Goal: Check status: Check status

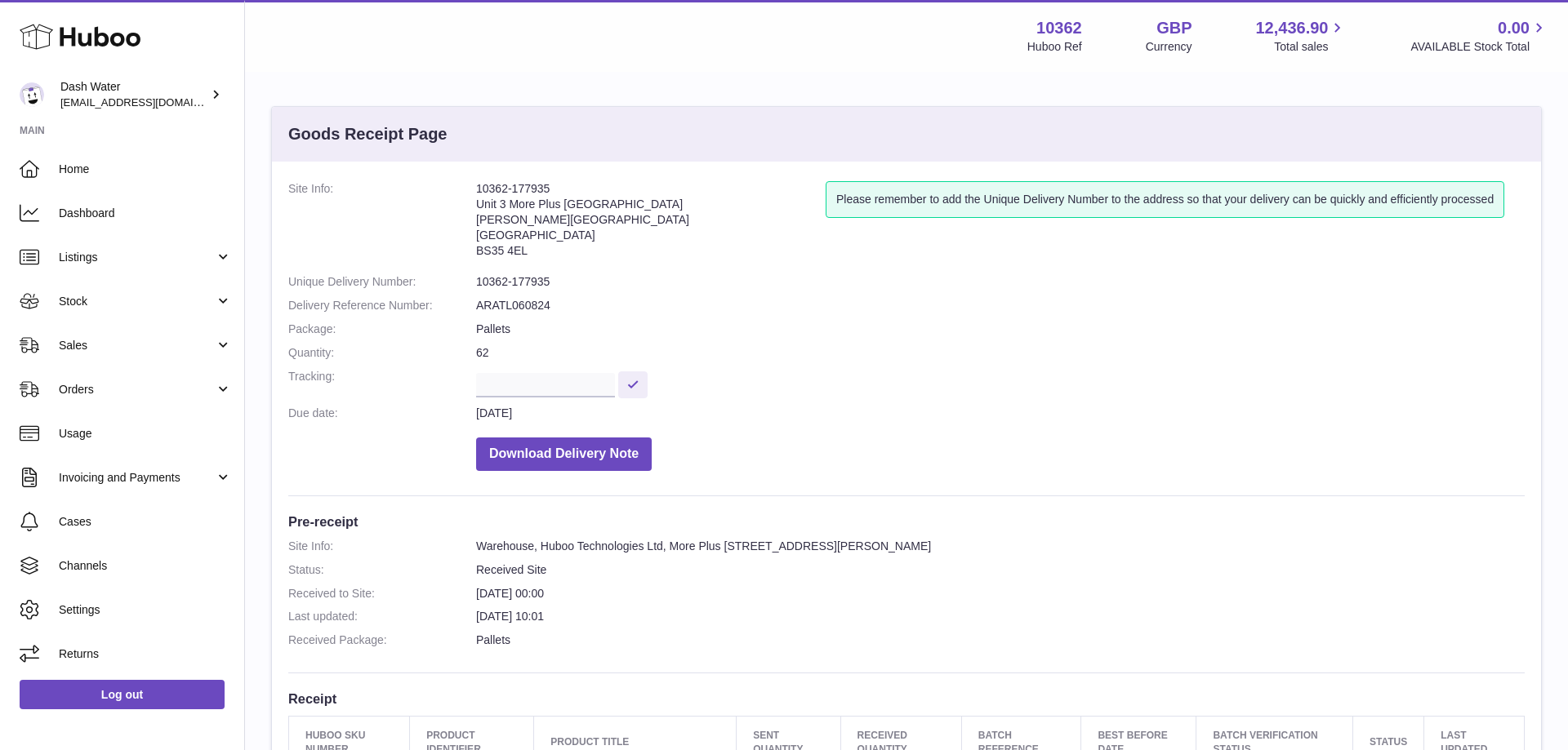
scroll to position [83, 0]
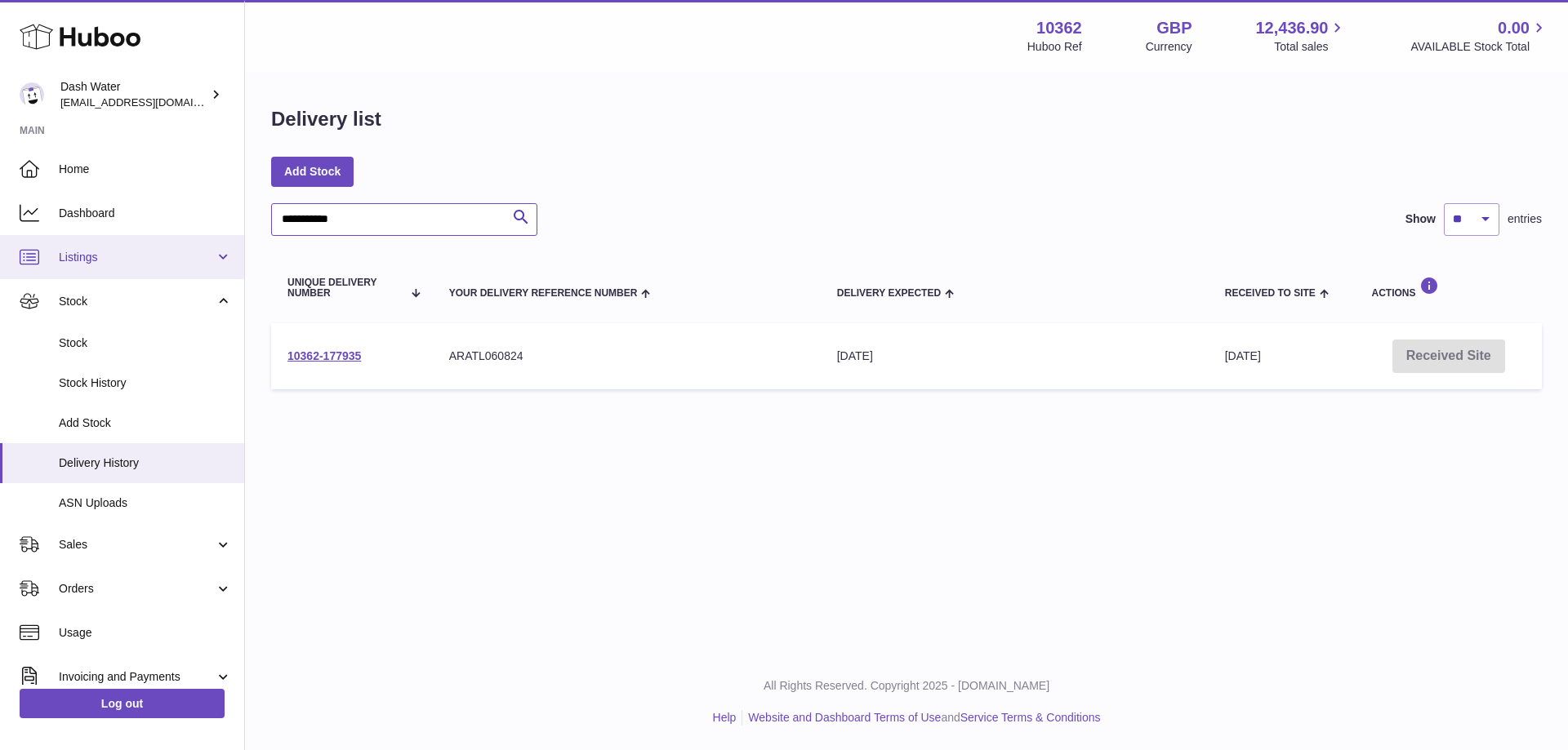
drag, startPoint x: 370, startPoint y: 219, endPoint x: 71, endPoint y: 242, distance: 299.9
click at [271, 236] on input "**********" at bounding box center [405, 219] width 266 height 33
paste input "**"
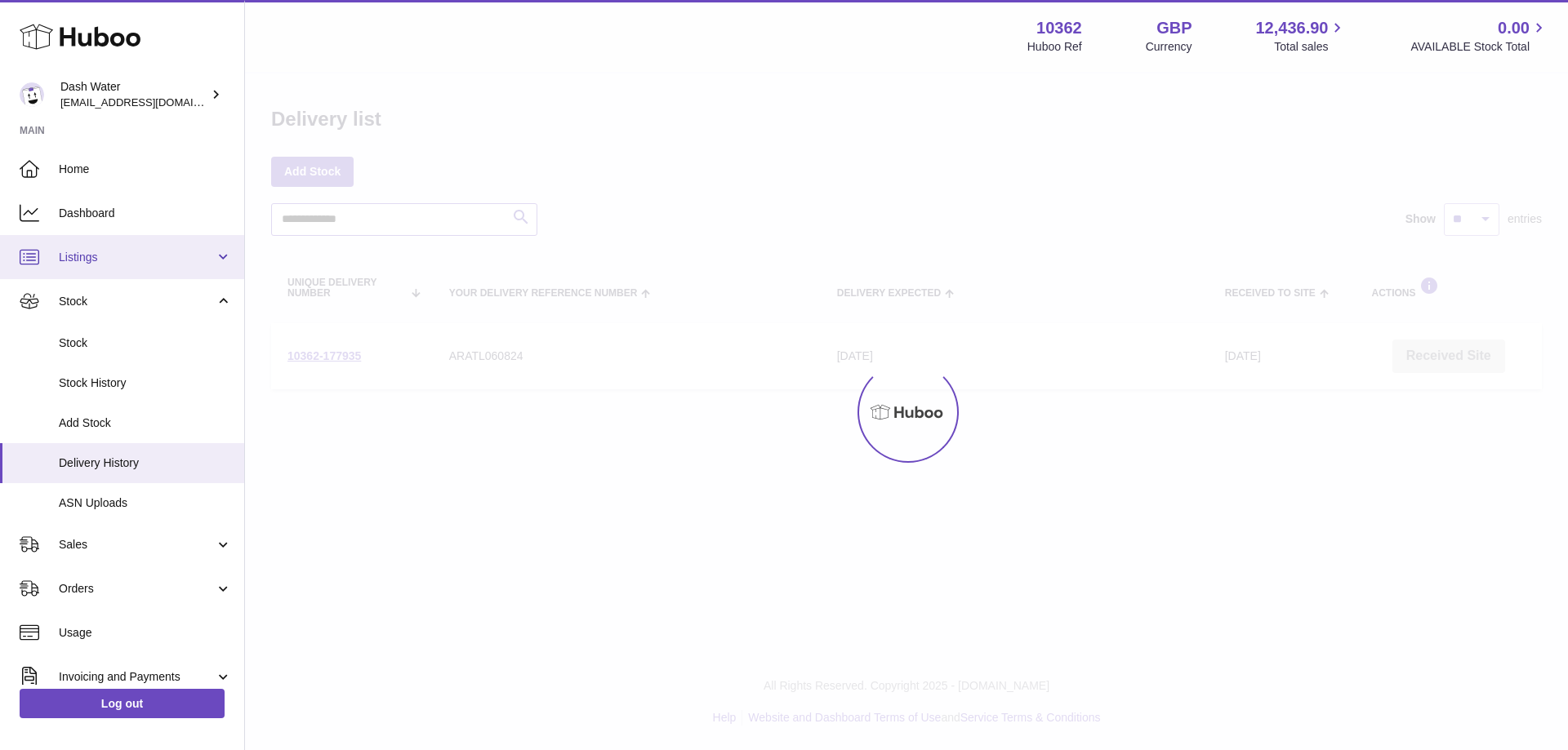
type input "**********"
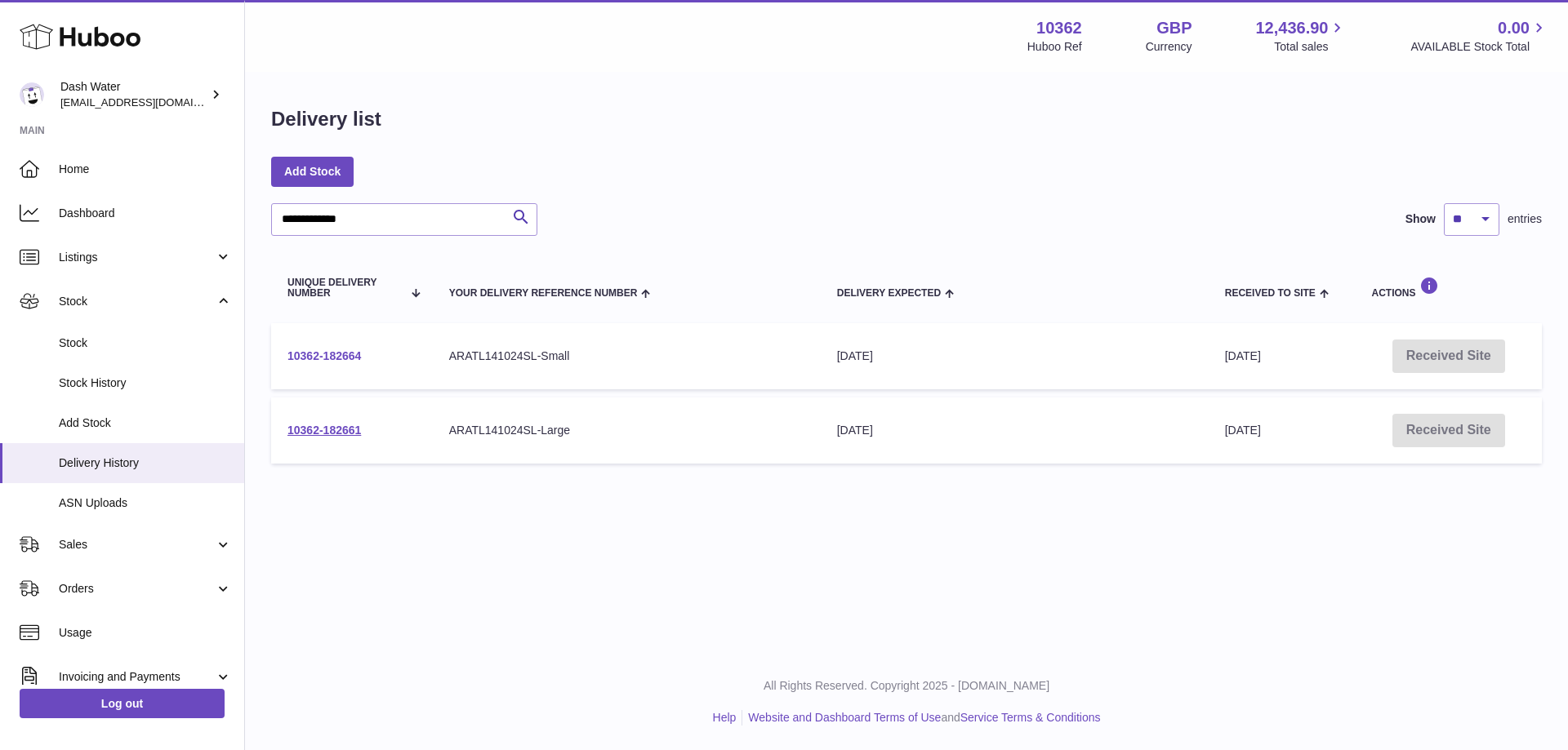
click at [346, 352] on link "10362-182664" at bounding box center [323, 356] width 73 height 13
click at [345, 427] on link "10362-182661" at bounding box center [323, 430] width 73 height 13
click at [350, 430] on link "10362-182661" at bounding box center [323, 430] width 73 height 13
click at [328, 359] on link "10362-182664" at bounding box center [323, 356] width 73 height 13
click at [346, 427] on link "10362-182661" at bounding box center [323, 430] width 73 height 13
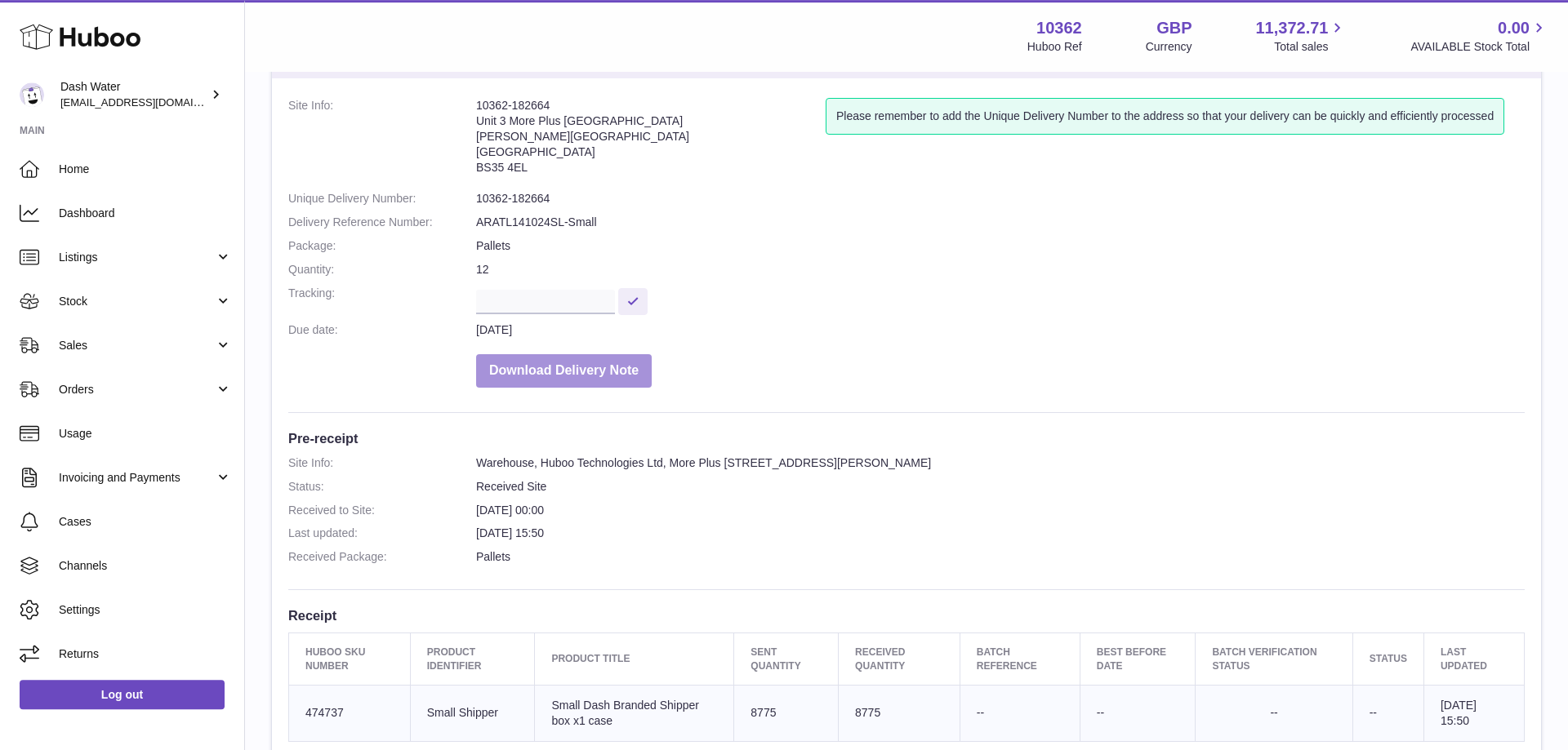
scroll to position [167, 0]
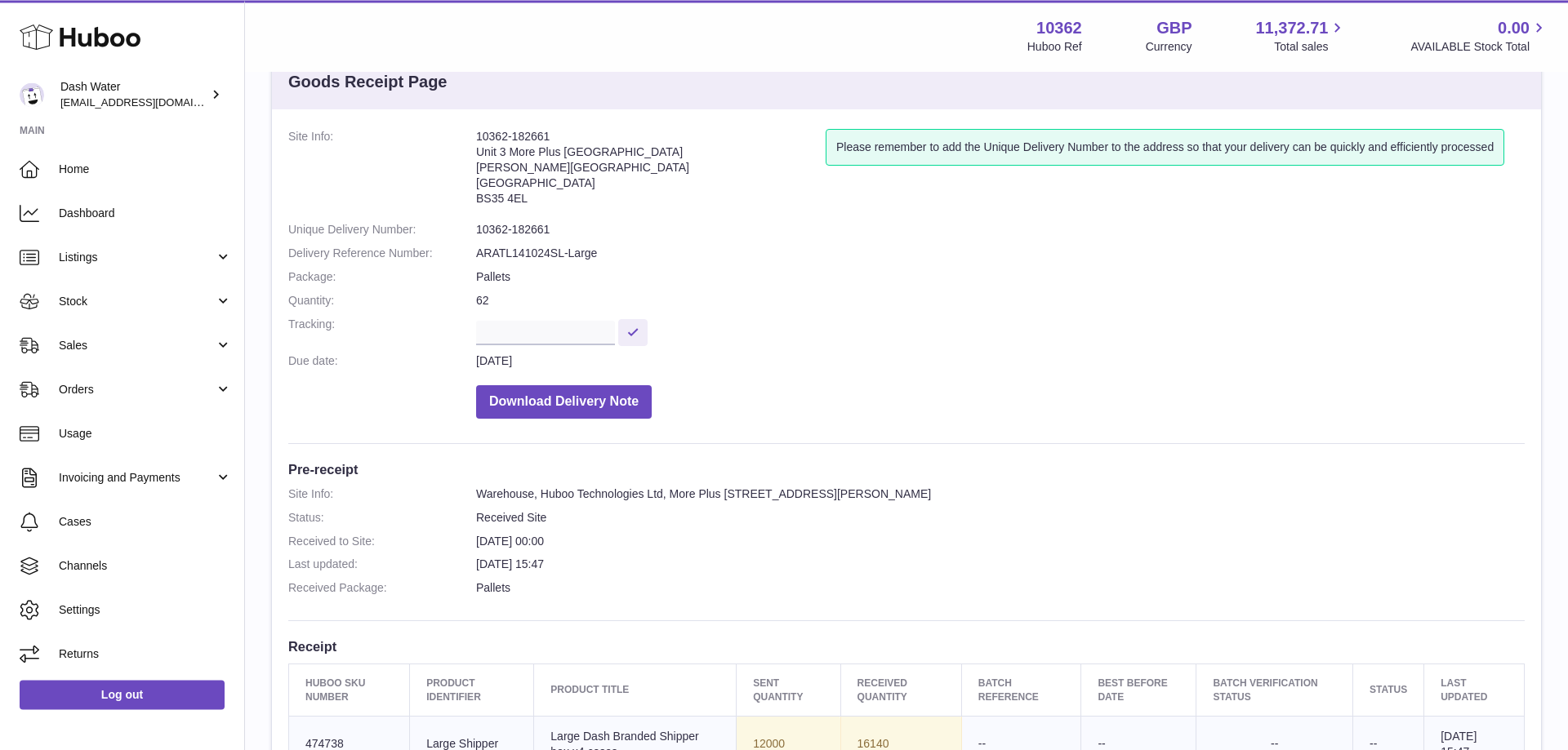
scroll to position [83, 0]
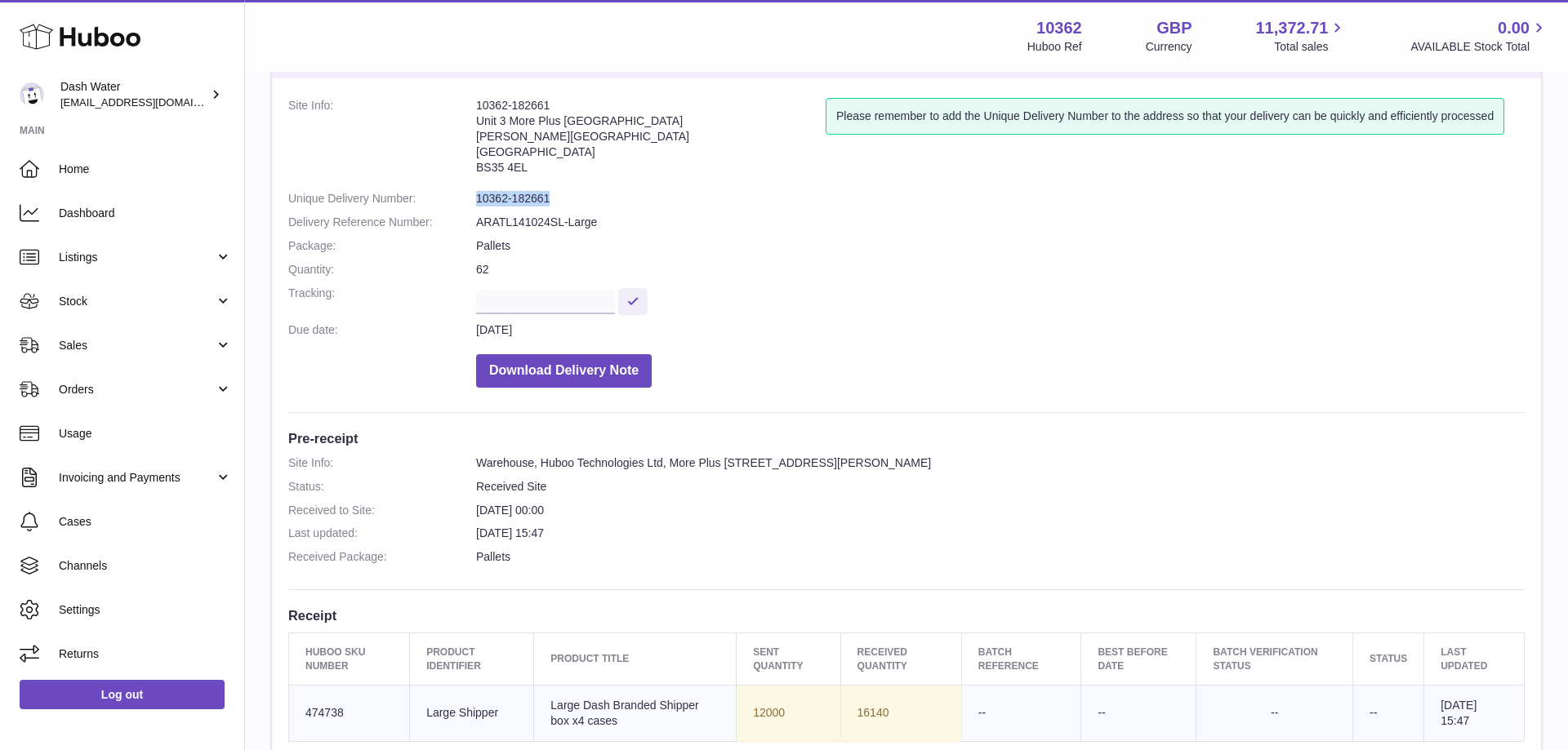
drag, startPoint x: 549, startPoint y: 197, endPoint x: 476, endPoint y: 196, distance: 73.0
click at [476, 196] on dd "10362-182661" at bounding box center [1000, 199] width 1049 height 16
copy dd "10362-182661"
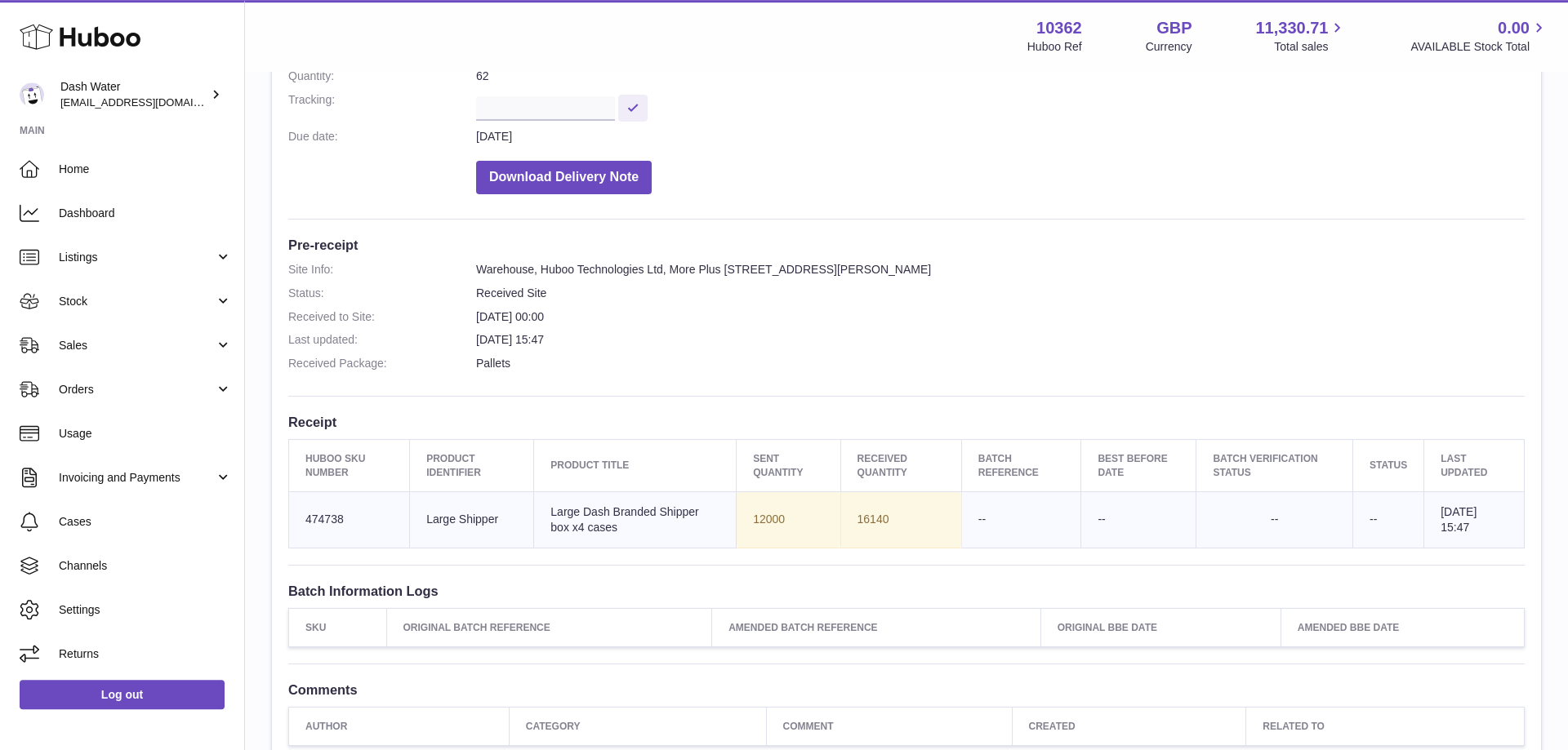
scroll to position [333, 0]
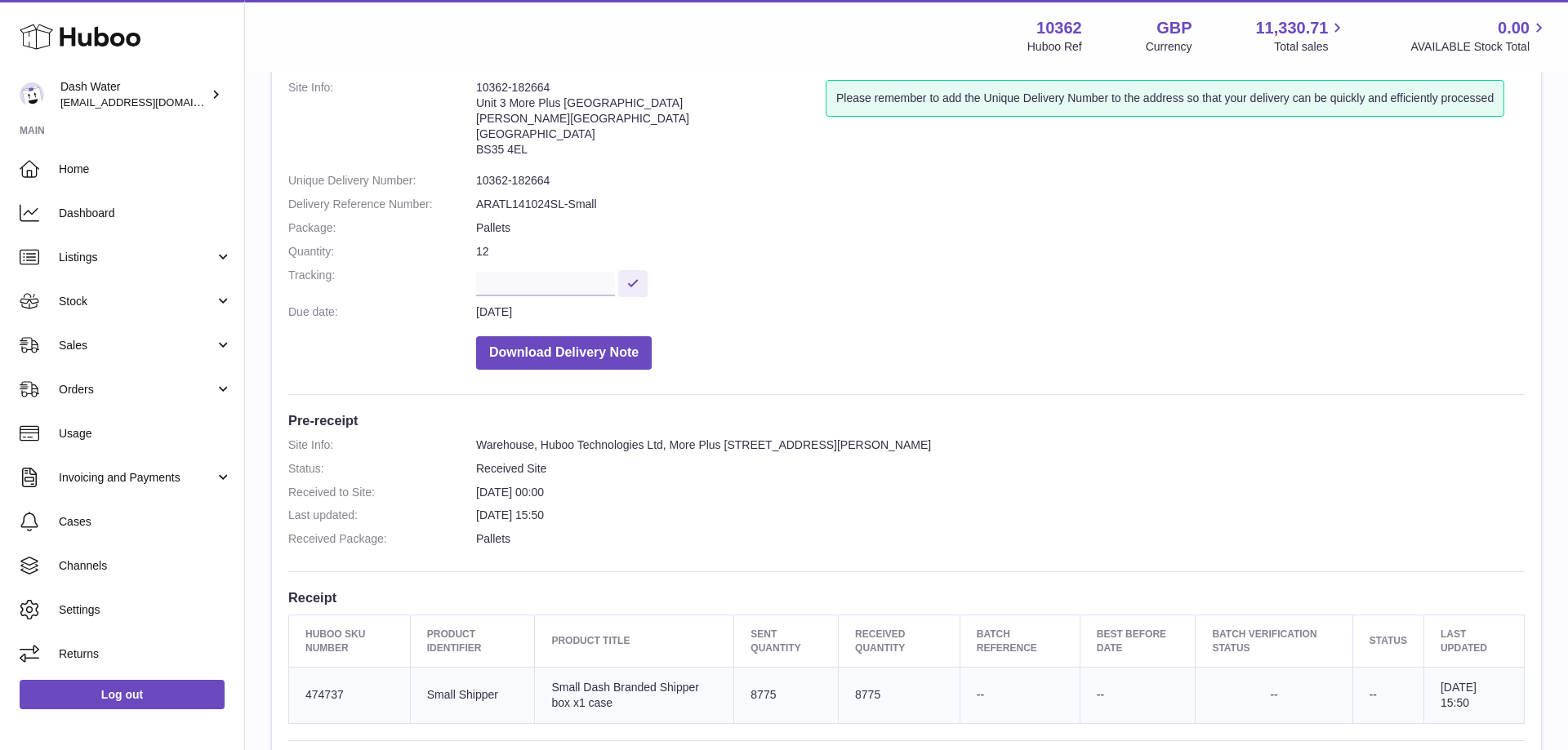
scroll to position [167, 0]
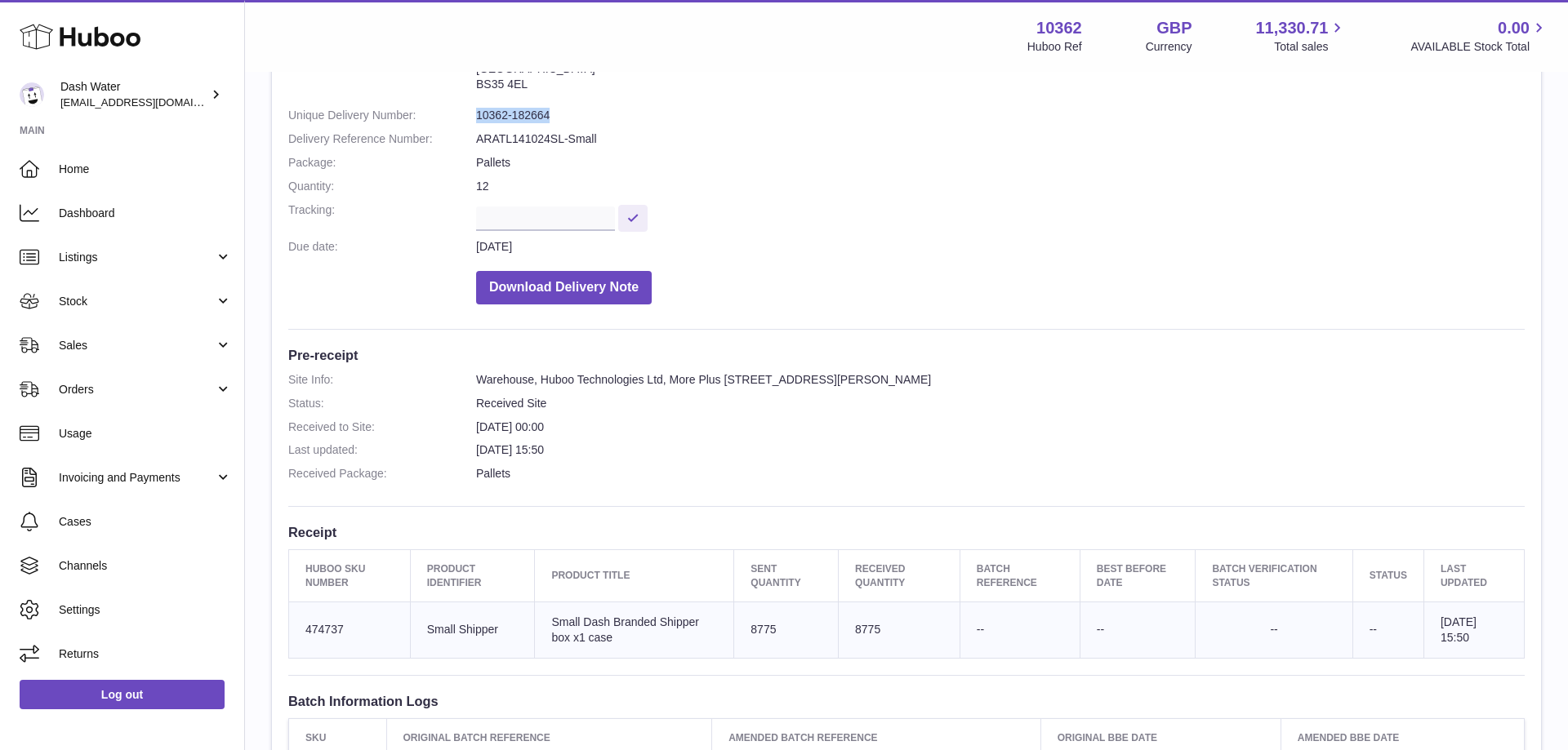
drag, startPoint x: 548, startPoint y: 116, endPoint x: 476, endPoint y: 122, distance: 72.2
click at [476, 122] on dd "10362-182664" at bounding box center [1000, 115] width 1049 height 16
copy dd "10362-182664"
click at [322, 632] on td "Huboo SKU Number 474737" at bounding box center [350, 630] width 122 height 56
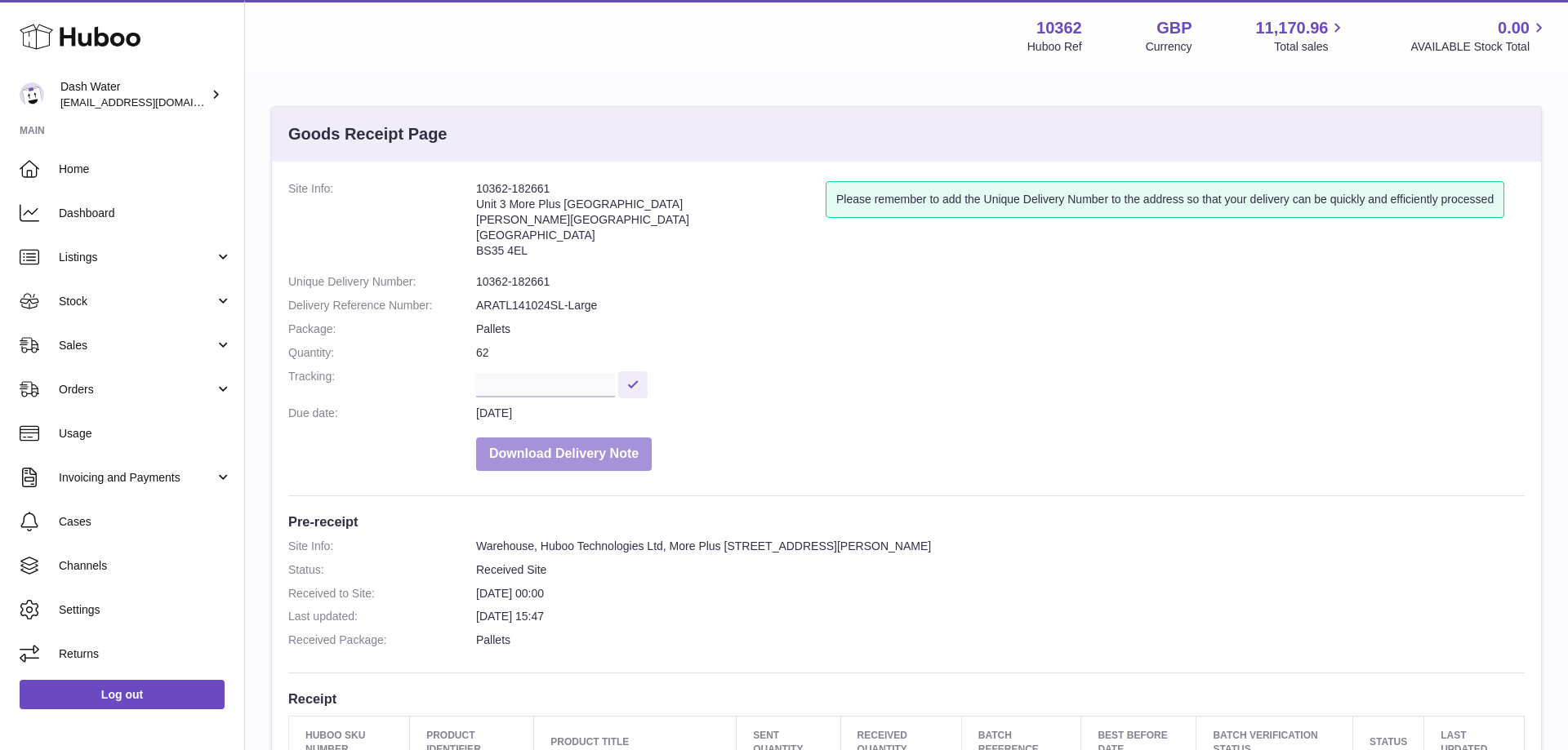
scroll to position [167, 0]
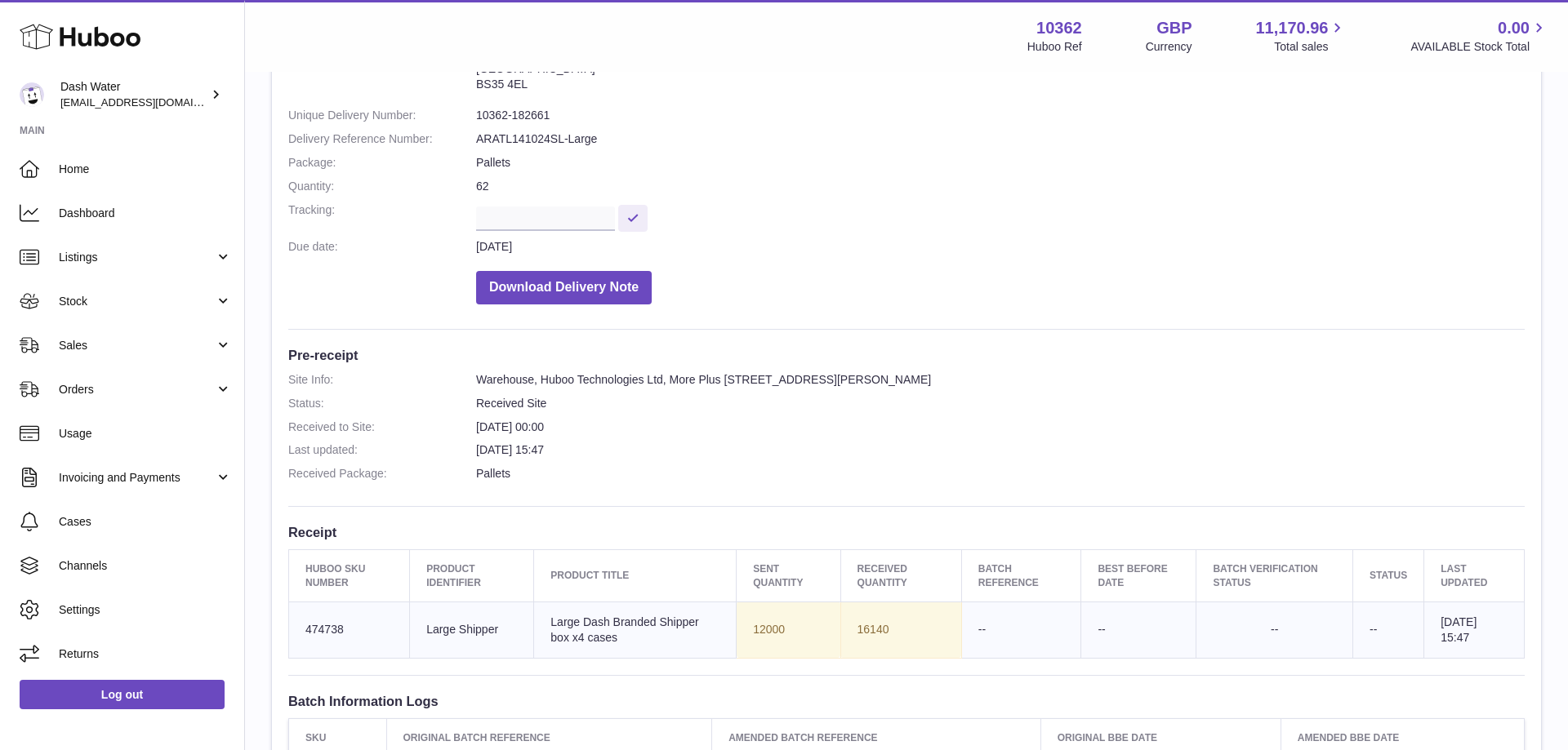
click at [323, 624] on td "Huboo SKU Number 474738" at bounding box center [349, 630] width 121 height 56
copy td "474738"
click at [101, 306] on span "Stock" at bounding box center [137, 302] width 156 height 16
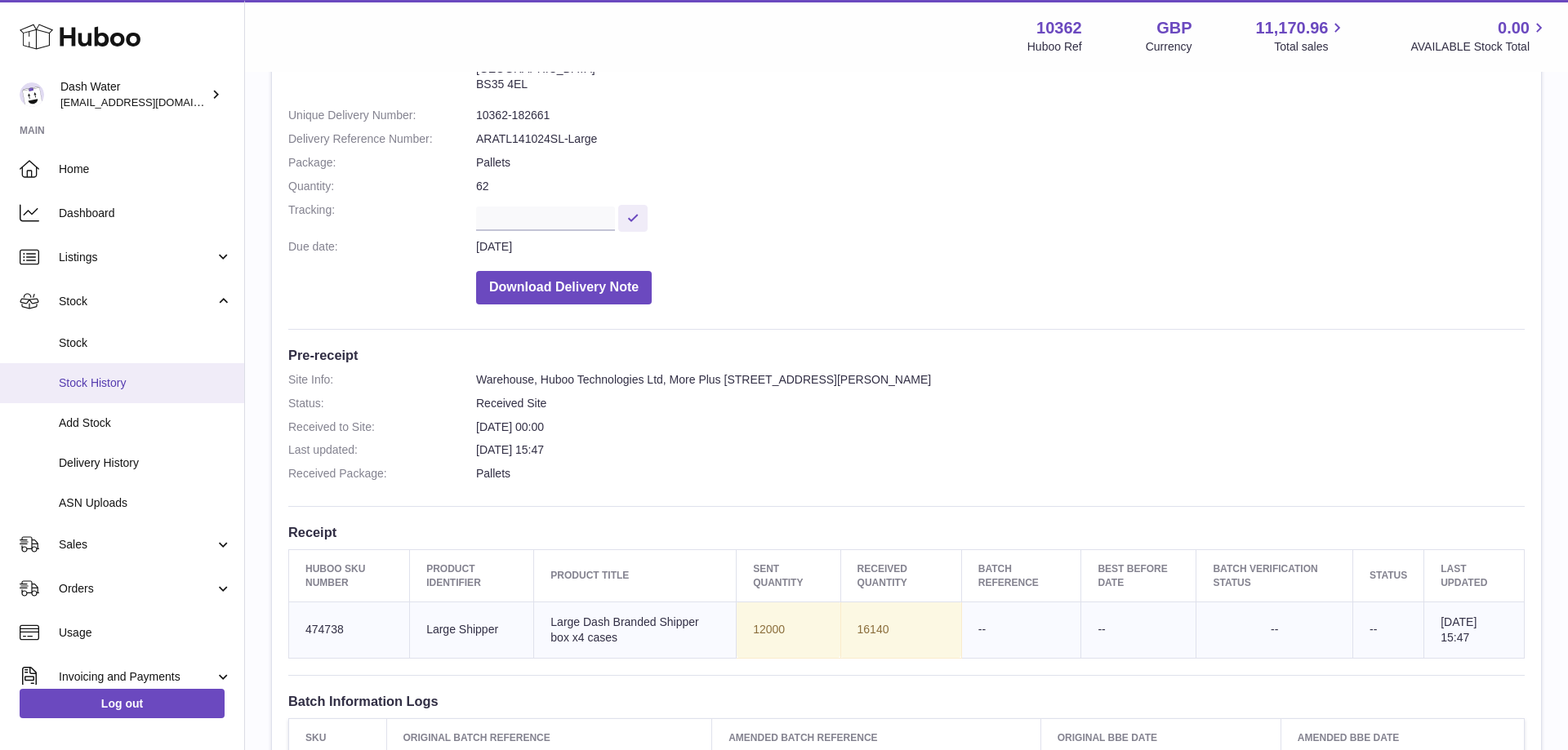
click at [116, 389] on span "Stock History" at bounding box center [145, 383] width 173 height 16
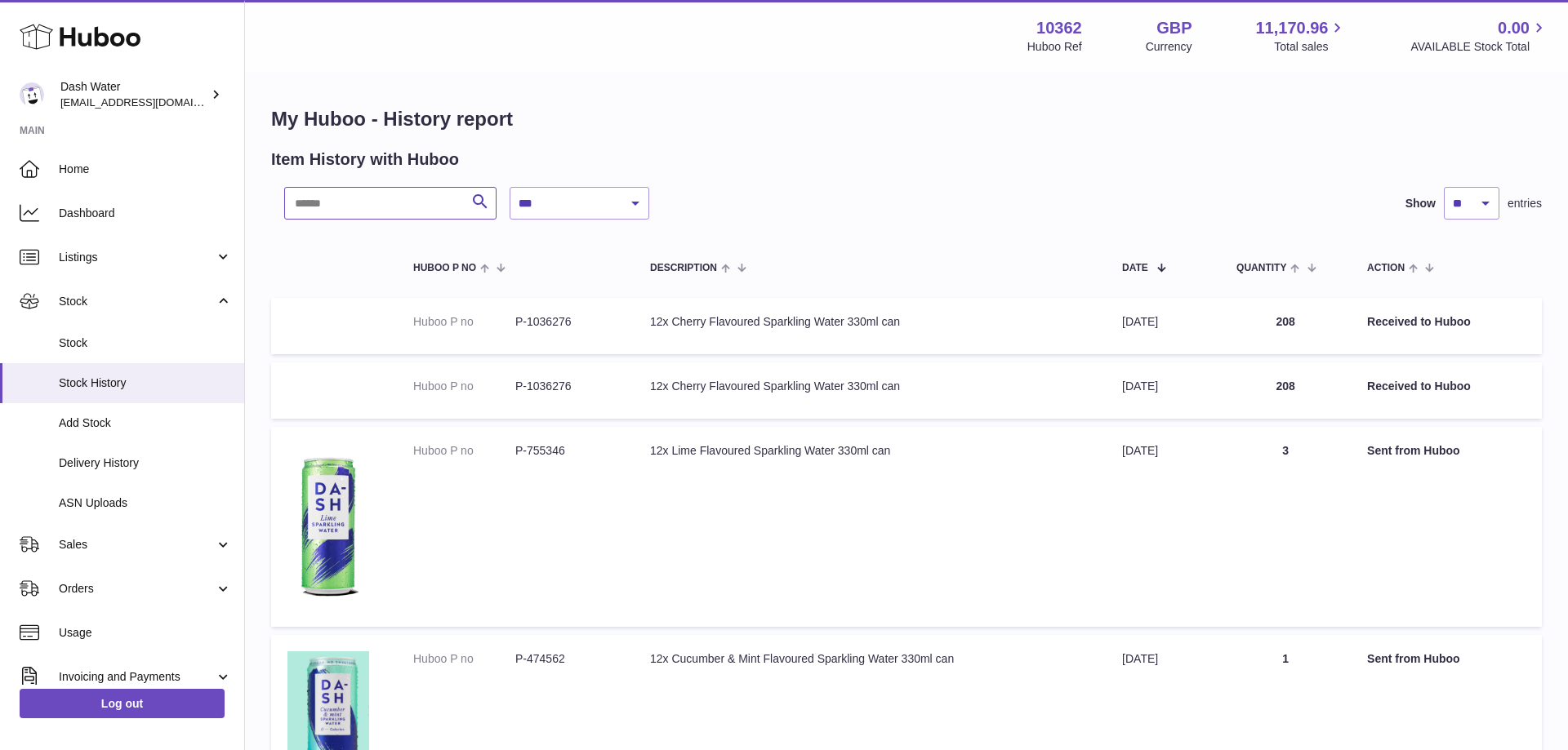
click at [356, 207] on input "text" at bounding box center [390, 203] width 212 height 33
paste input "******"
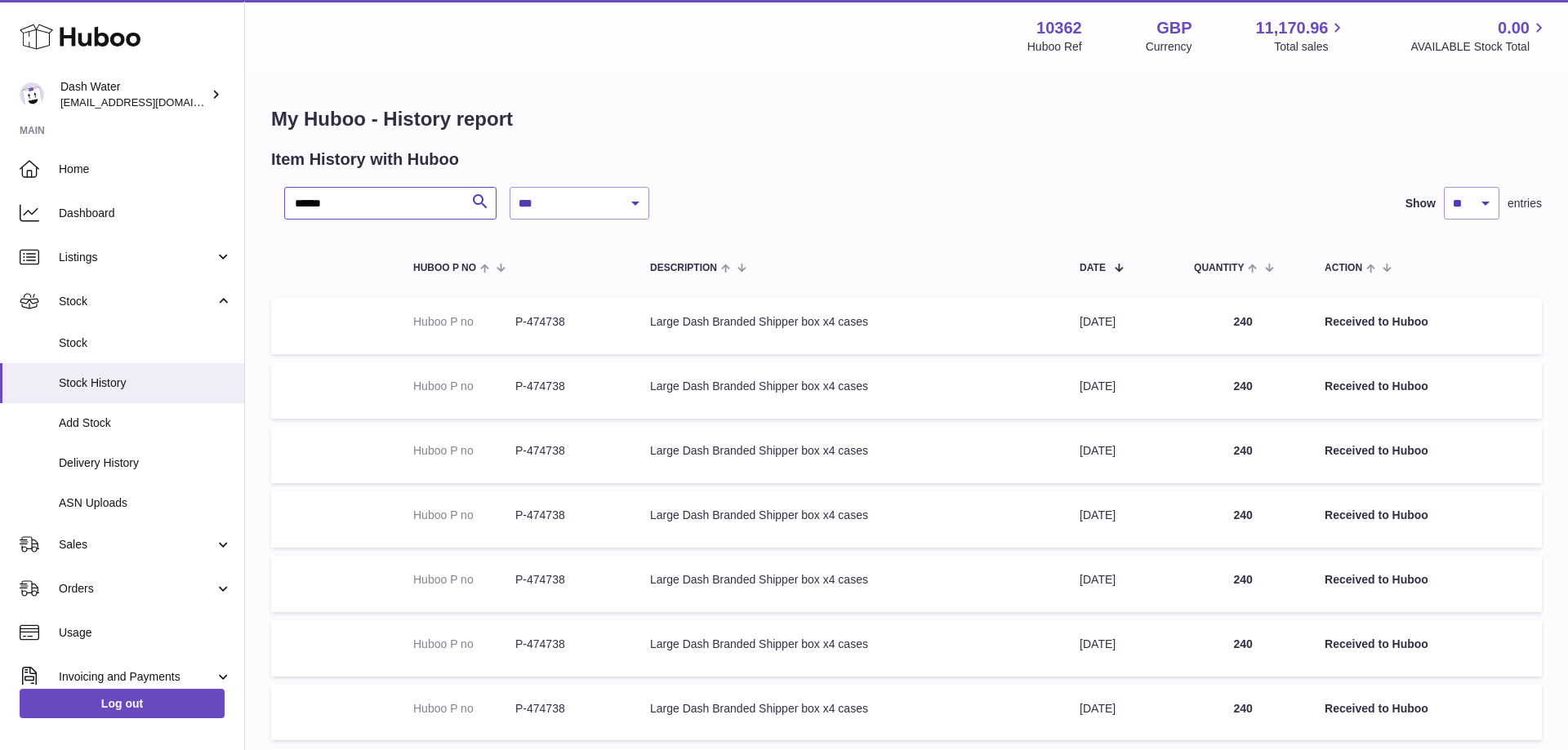
type input "******"
click at [509, 187] on select "**********" at bounding box center [579, 203] width 139 height 33
select select "*"
click option "**********" at bounding box center [0, 0] width 0 height 0
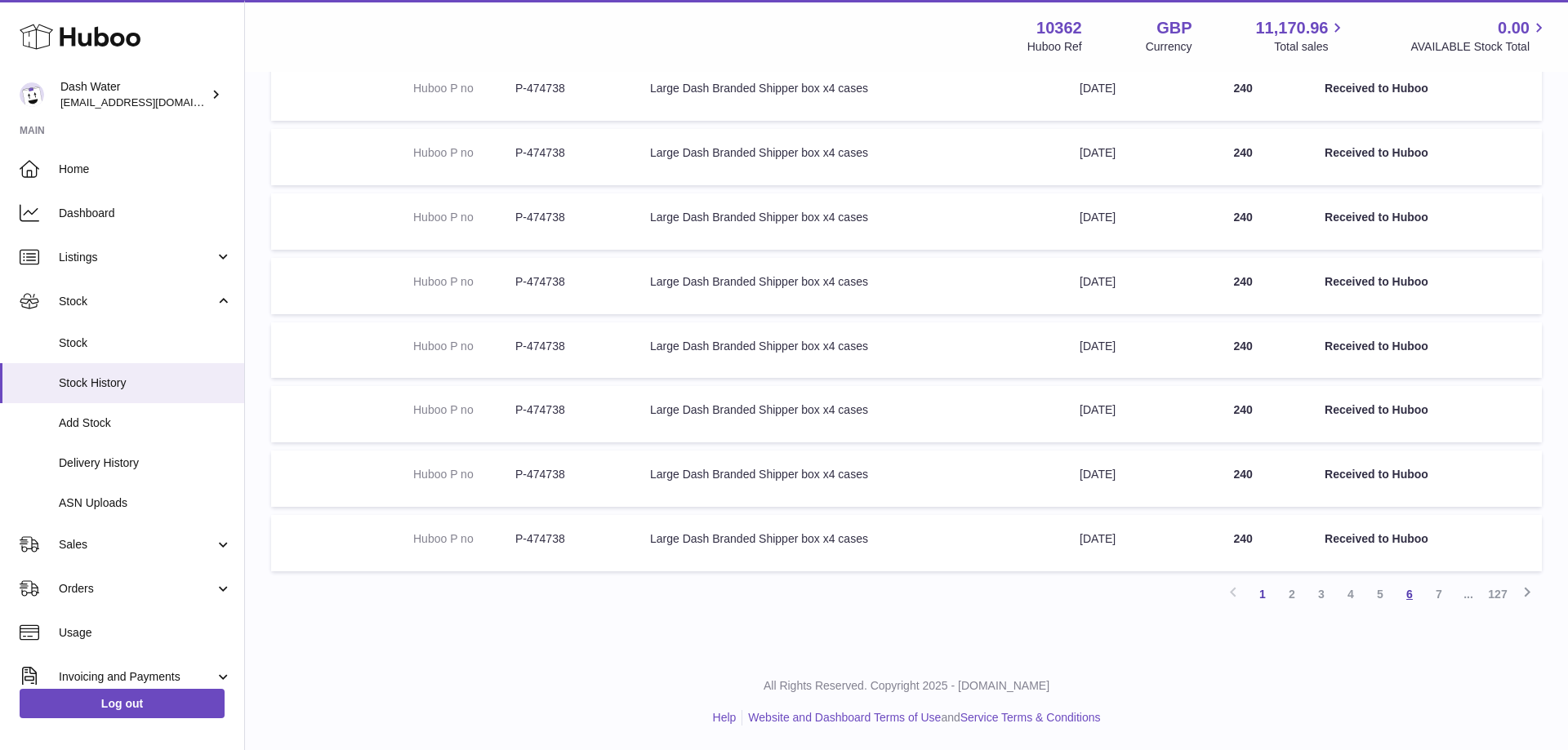
click at [1407, 595] on link "6" at bounding box center [1408, 594] width 29 height 29
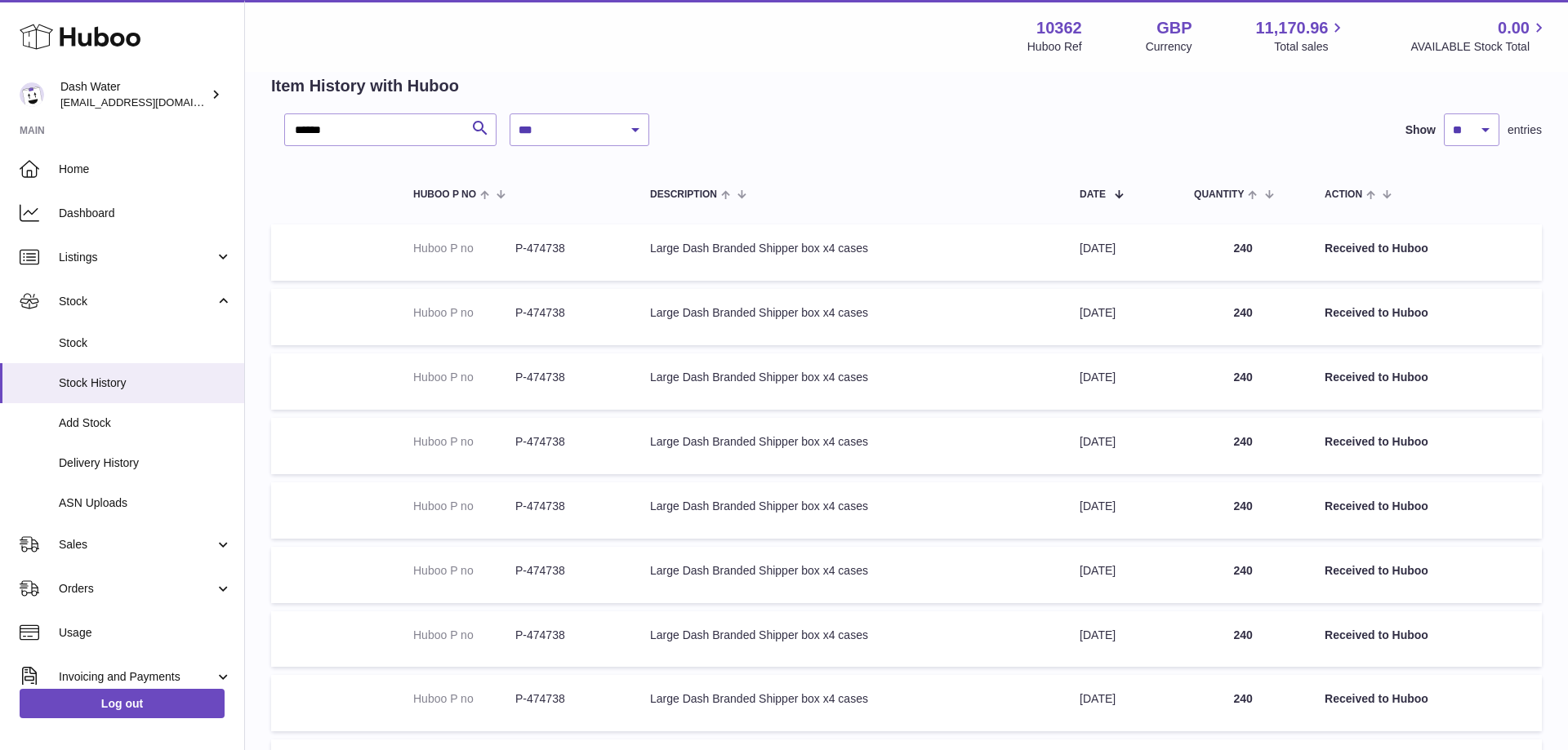
scroll to position [362, 0]
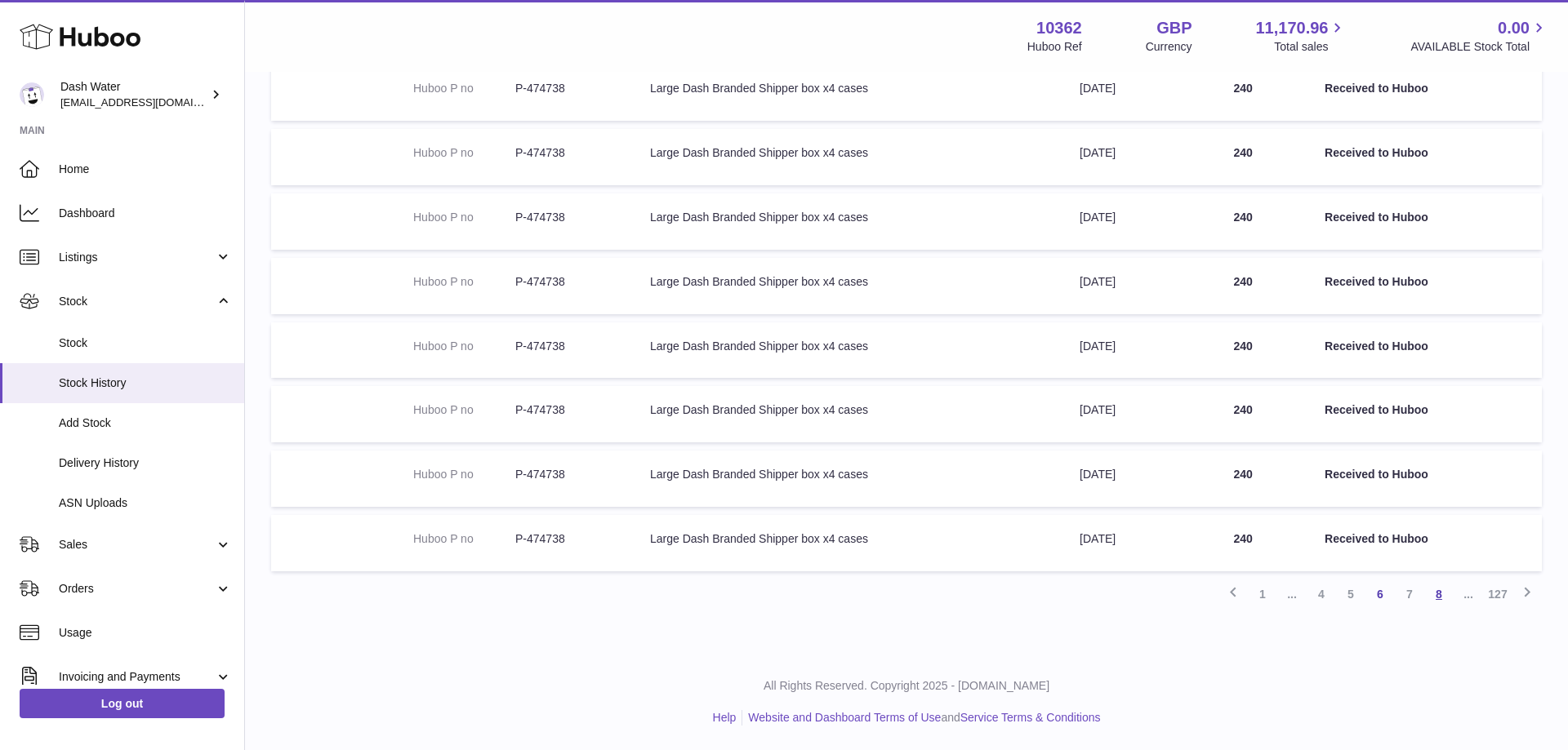
click at [1431, 596] on link "8" at bounding box center [1438, 594] width 29 height 29
click at [1437, 588] on link "10" at bounding box center [1438, 594] width 29 height 29
click at [1439, 594] on link "12" at bounding box center [1438, 594] width 29 height 29
click at [1444, 596] on link "14" at bounding box center [1438, 594] width 29 height 29
click at [1441, 596] on link "16" at bounding box center [1438, 594] width 29 height 29
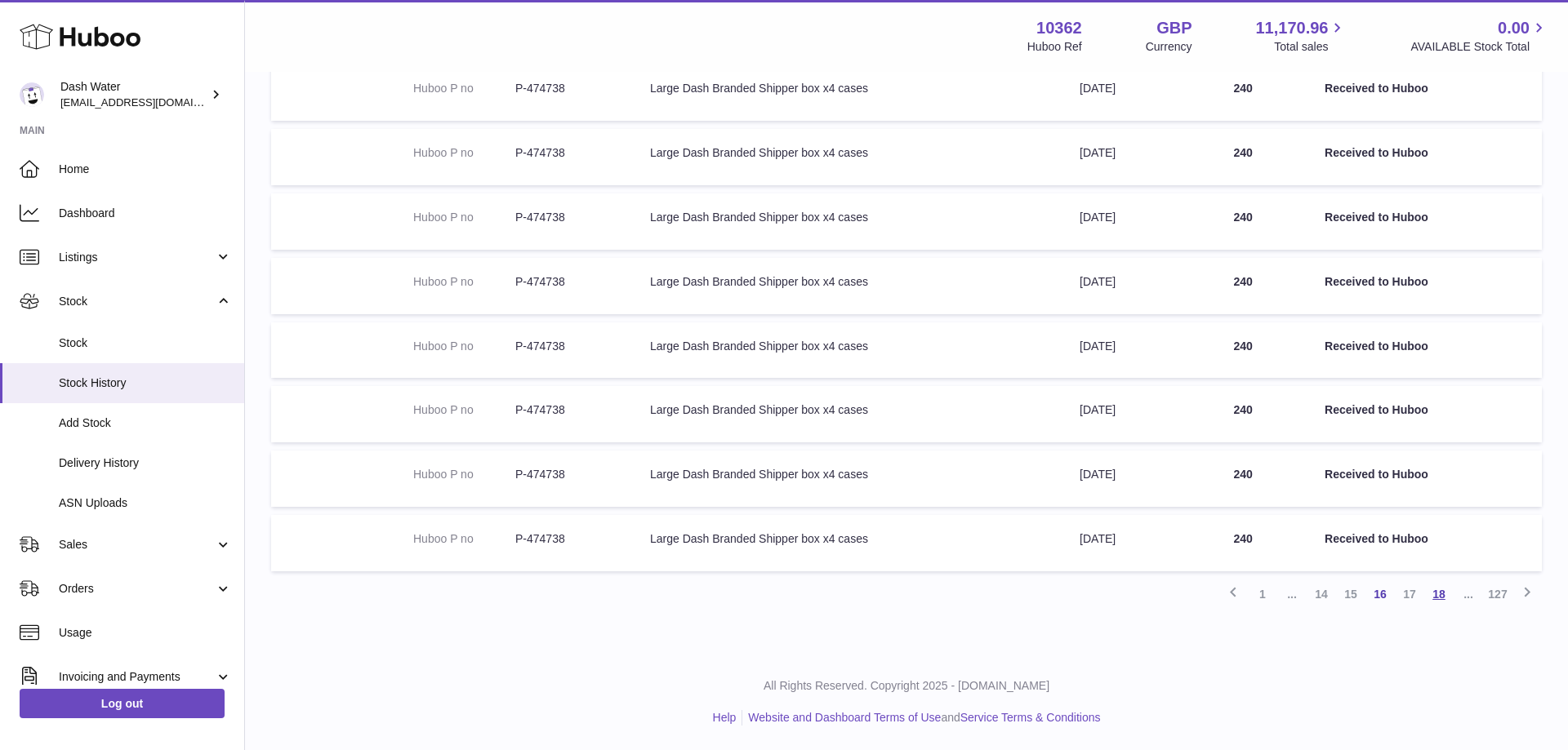
click at [1441, 593] on link "18" at bounding box center [1438, 594] width 29 height 29
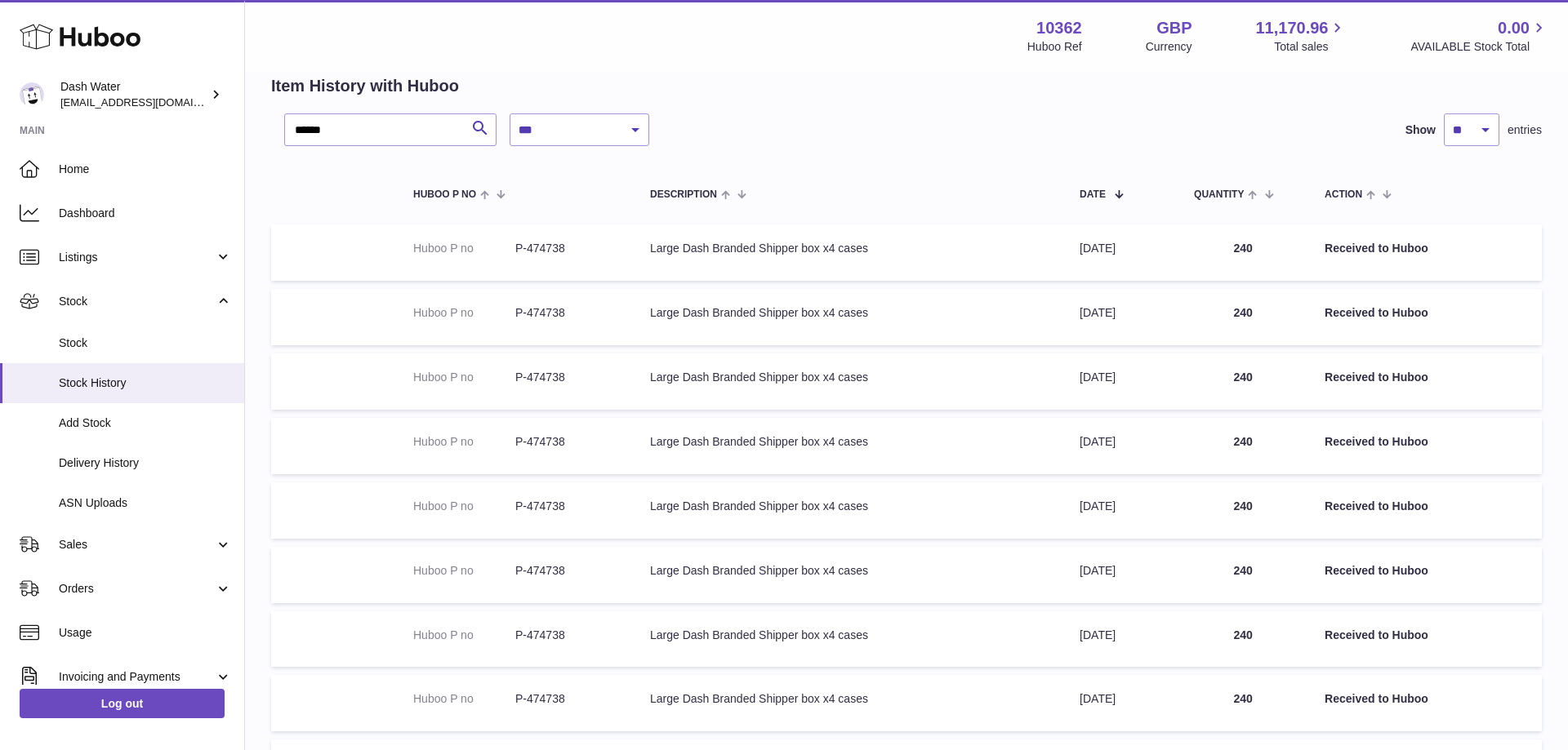
scroll to position [362, 0]
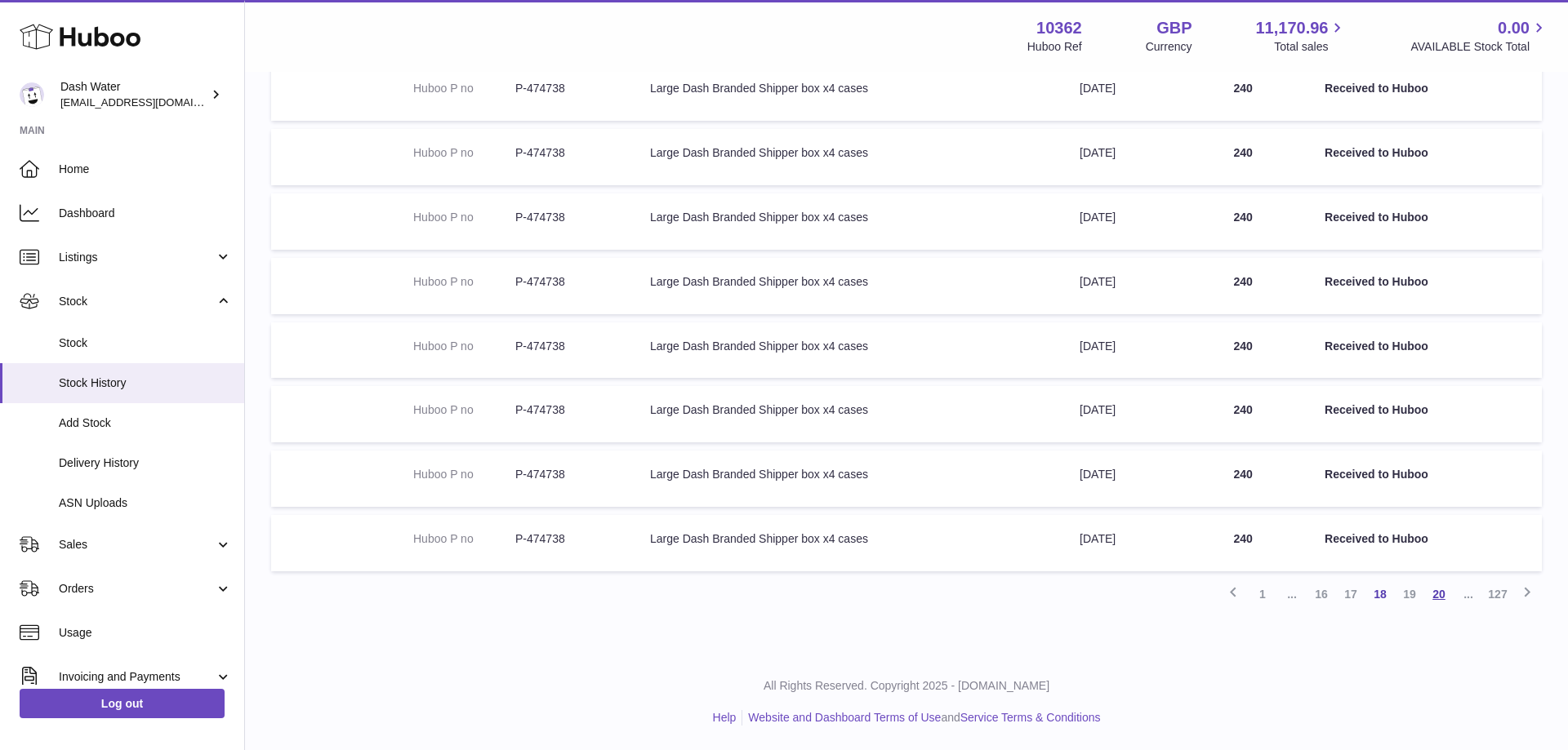
click at [1444, 596] on link "20" at bounding box center [1438, 594] width 29 height 29
click at [1444, 601] on link "22" at bounding box center [1438, 594] width 29 height 29
click at [1441, 599] on link "24" at bounding box center [1438, 594] width 29 height 29
click at [1442, 597] on link "26" at bounding box center [1438, 594] width 29 height 29
click at [1438, 597] on link "28" at bounding box center [1438, 594] width 29 height 29
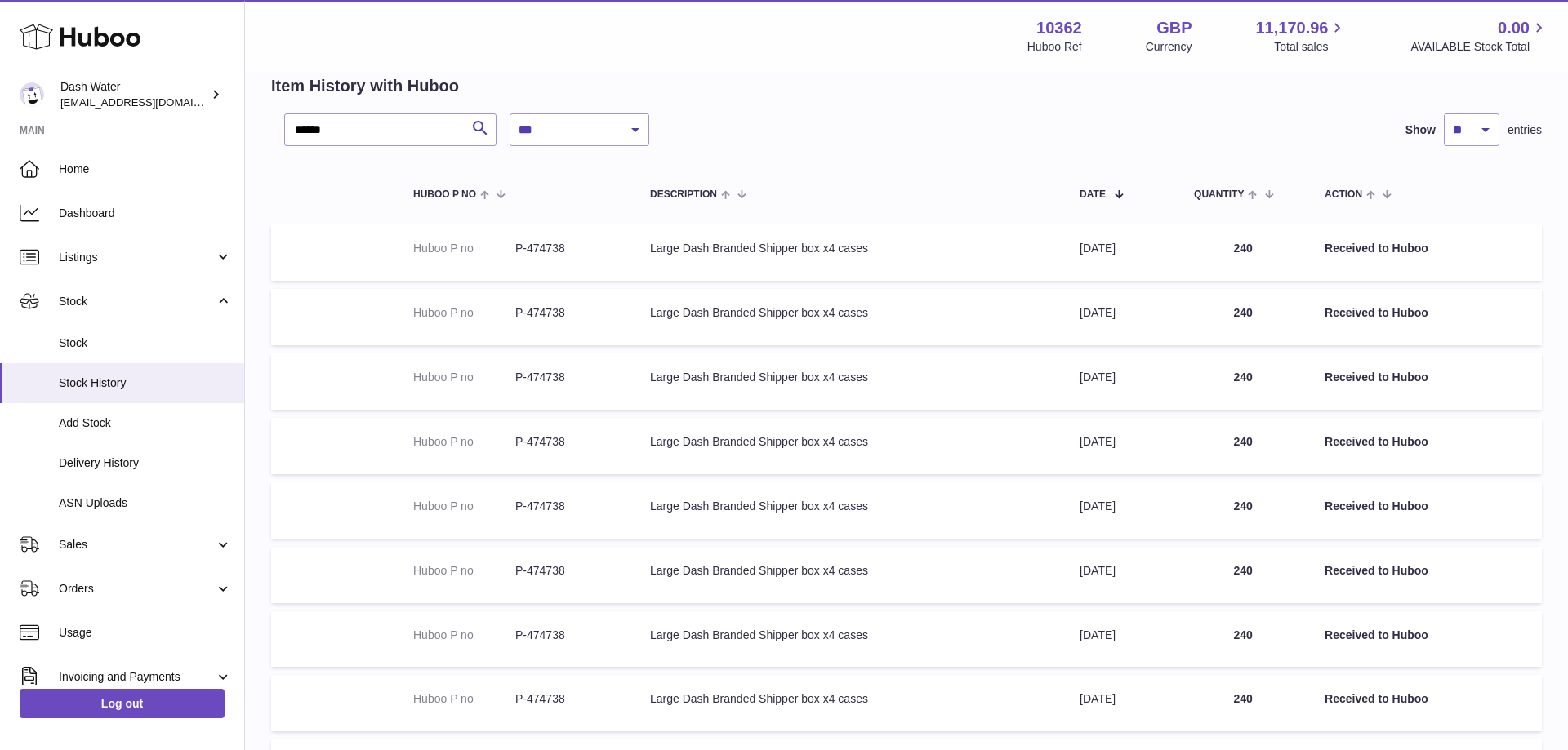
scroll to position [362, 0]
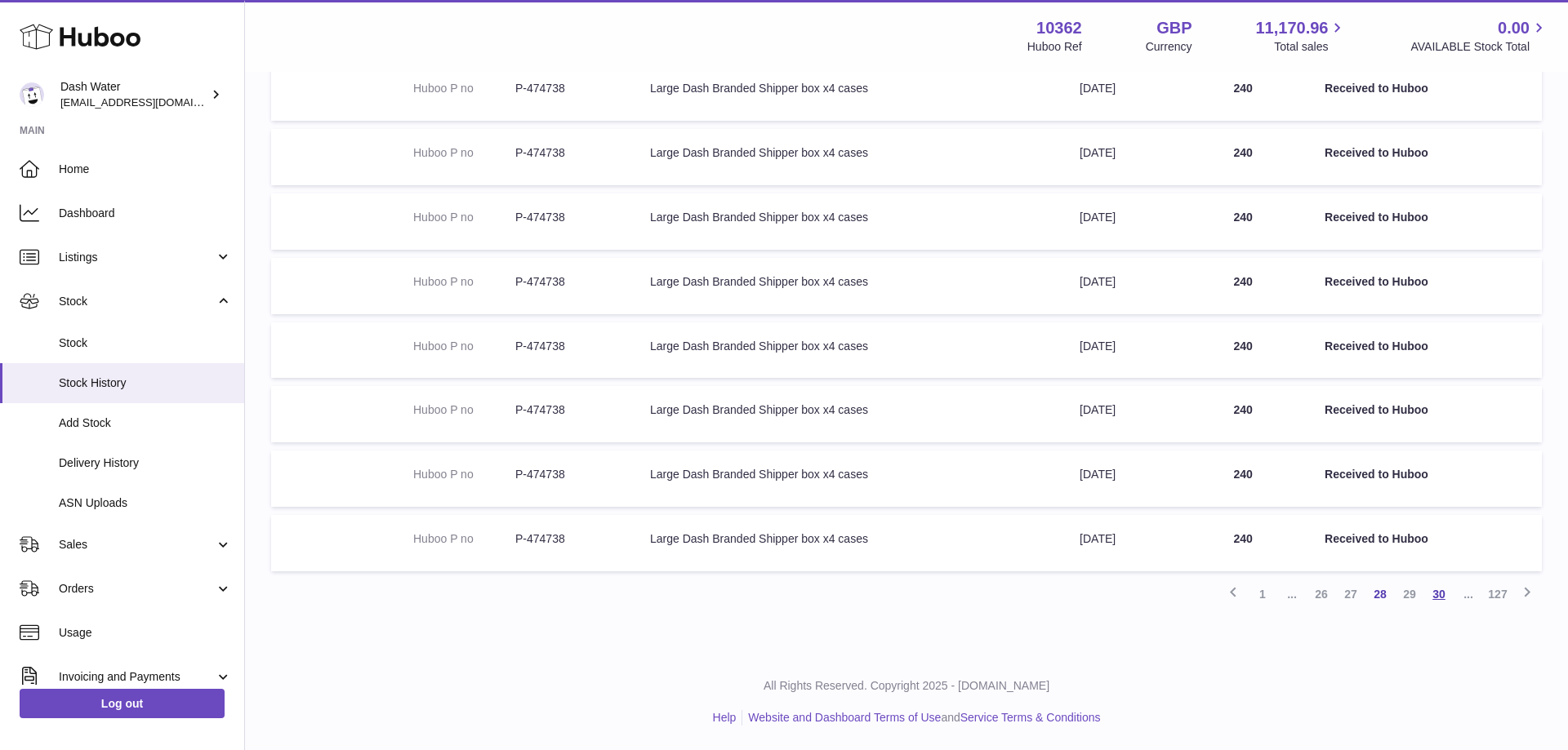
click at [1436, 595] on link "30" at bounding box center [1438, 594] width 29 height 29
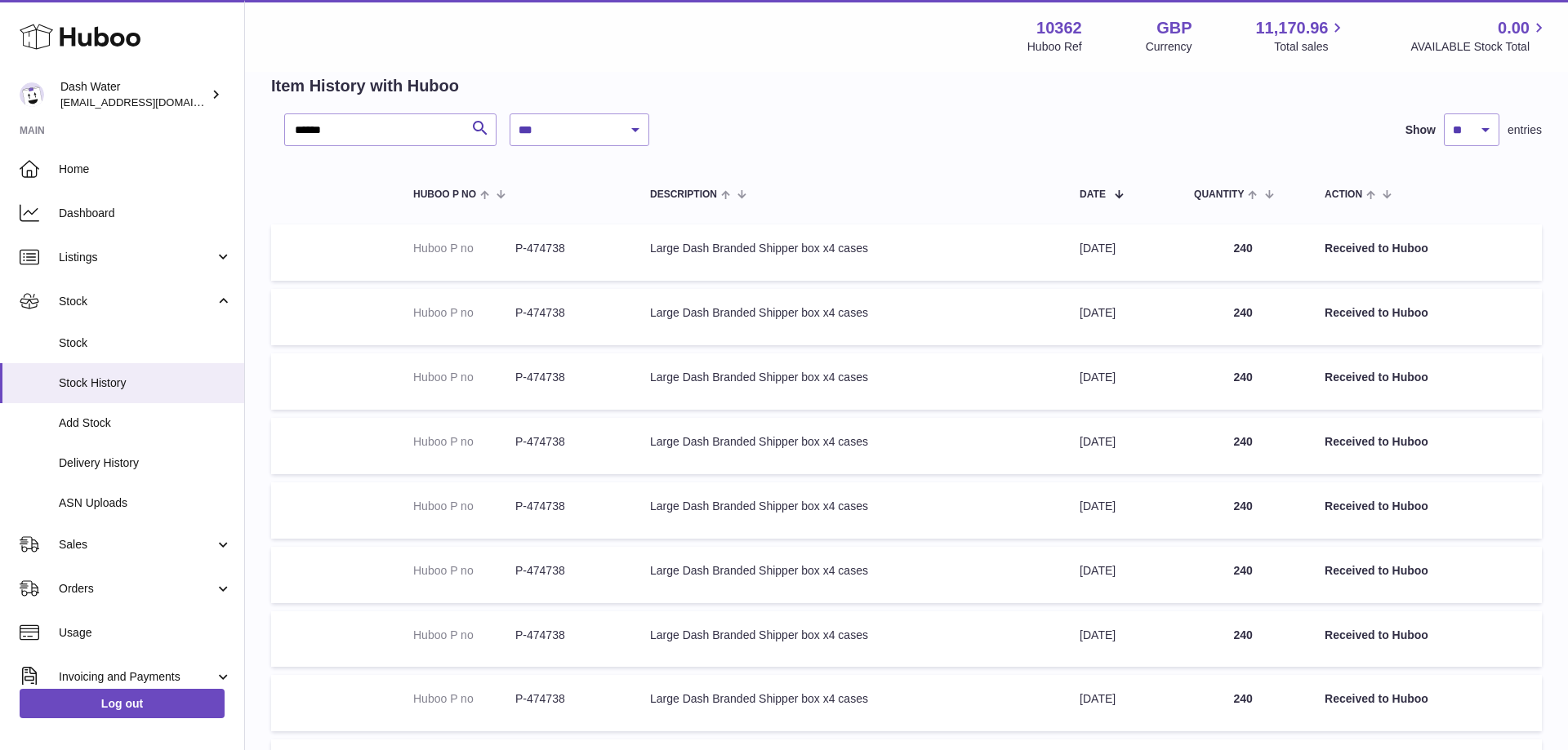
scroll to position [362, 0]
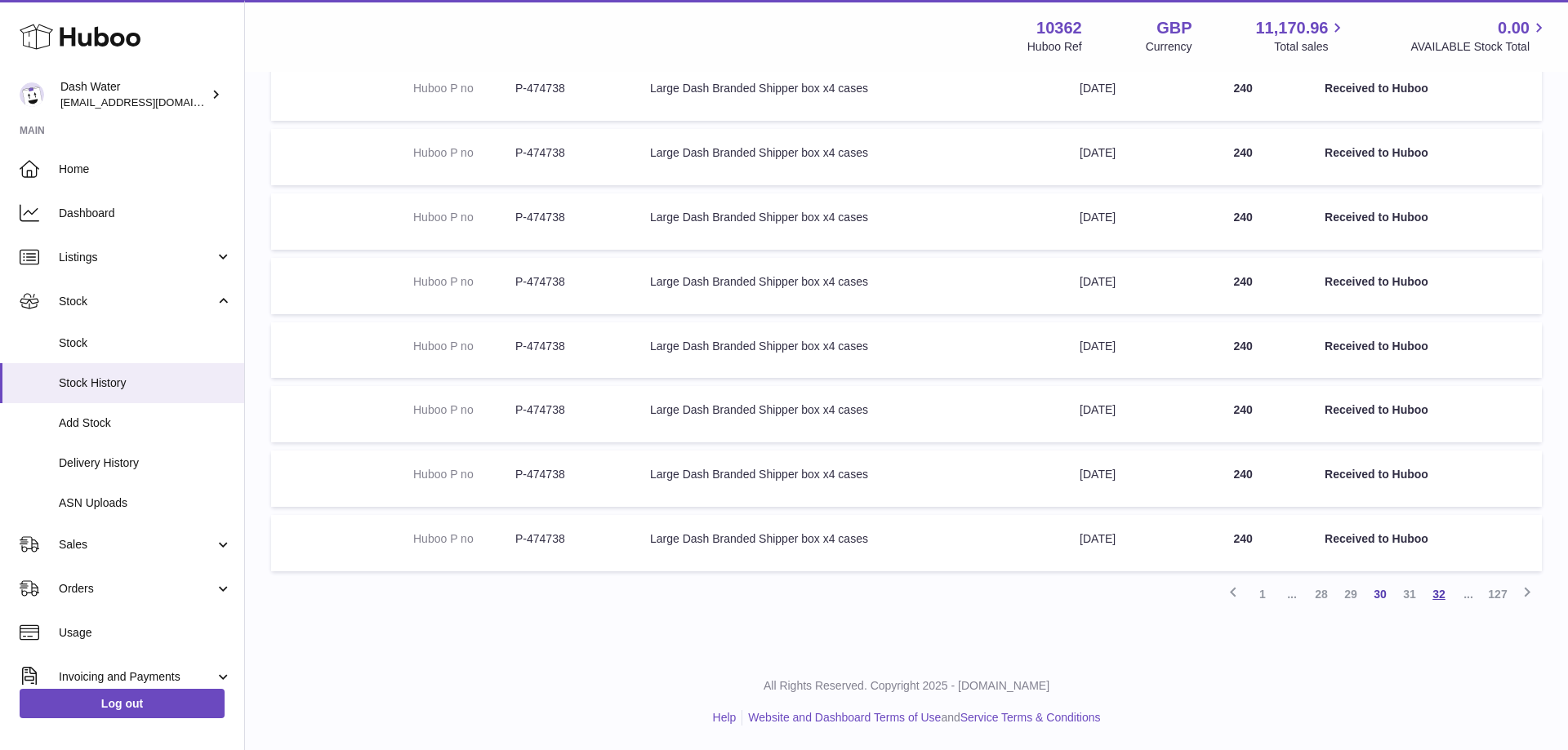
click at [1436, 595] on link "32" at bounding box center [1438, 594] width 29 height 29
click at [1444, 597] on link "34" at bounding box center [1438, 594] width 29 height 29
click at [1436, 598] on link "36" at bounding box center [1438, 594] width 29 height 29
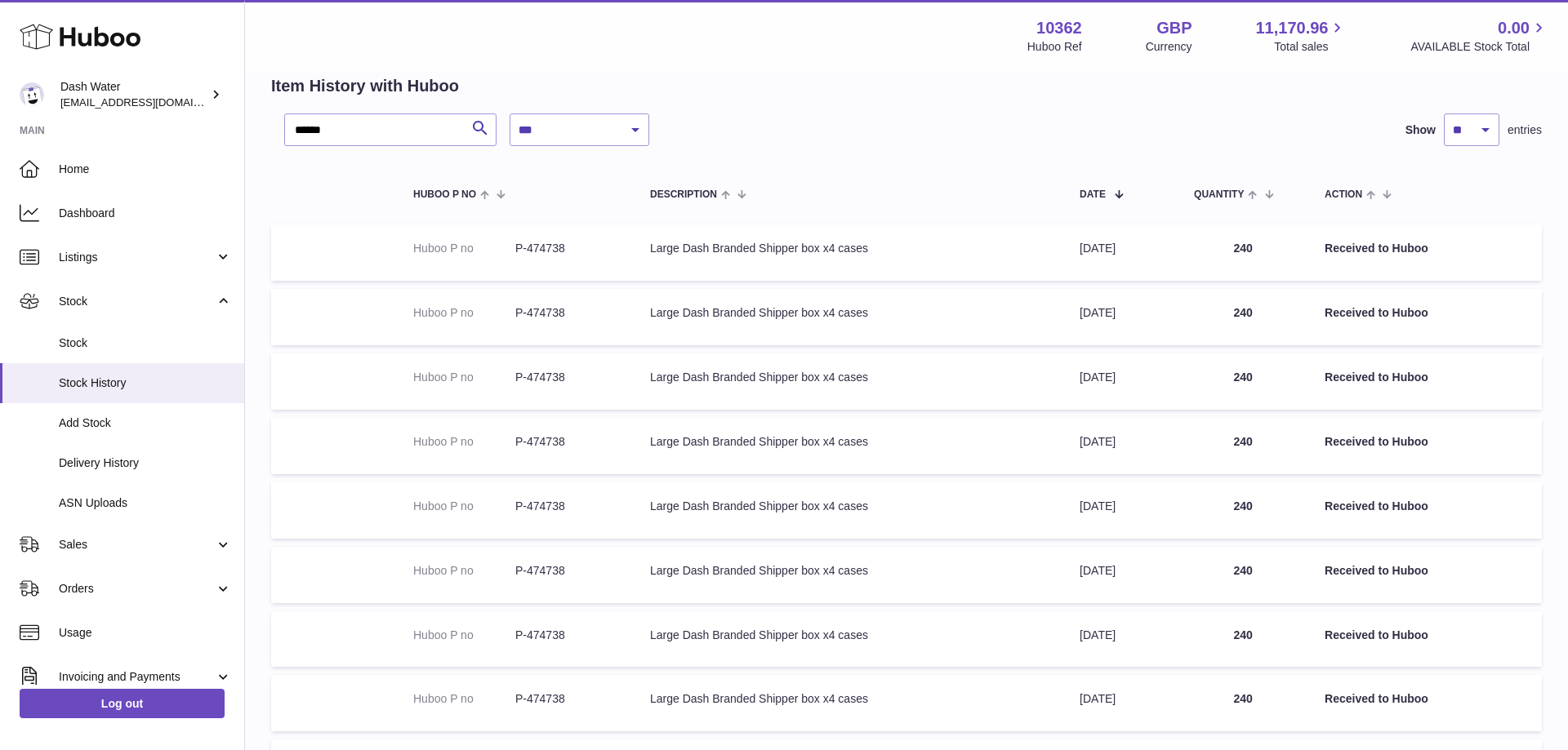
scroll to position [362, 0]
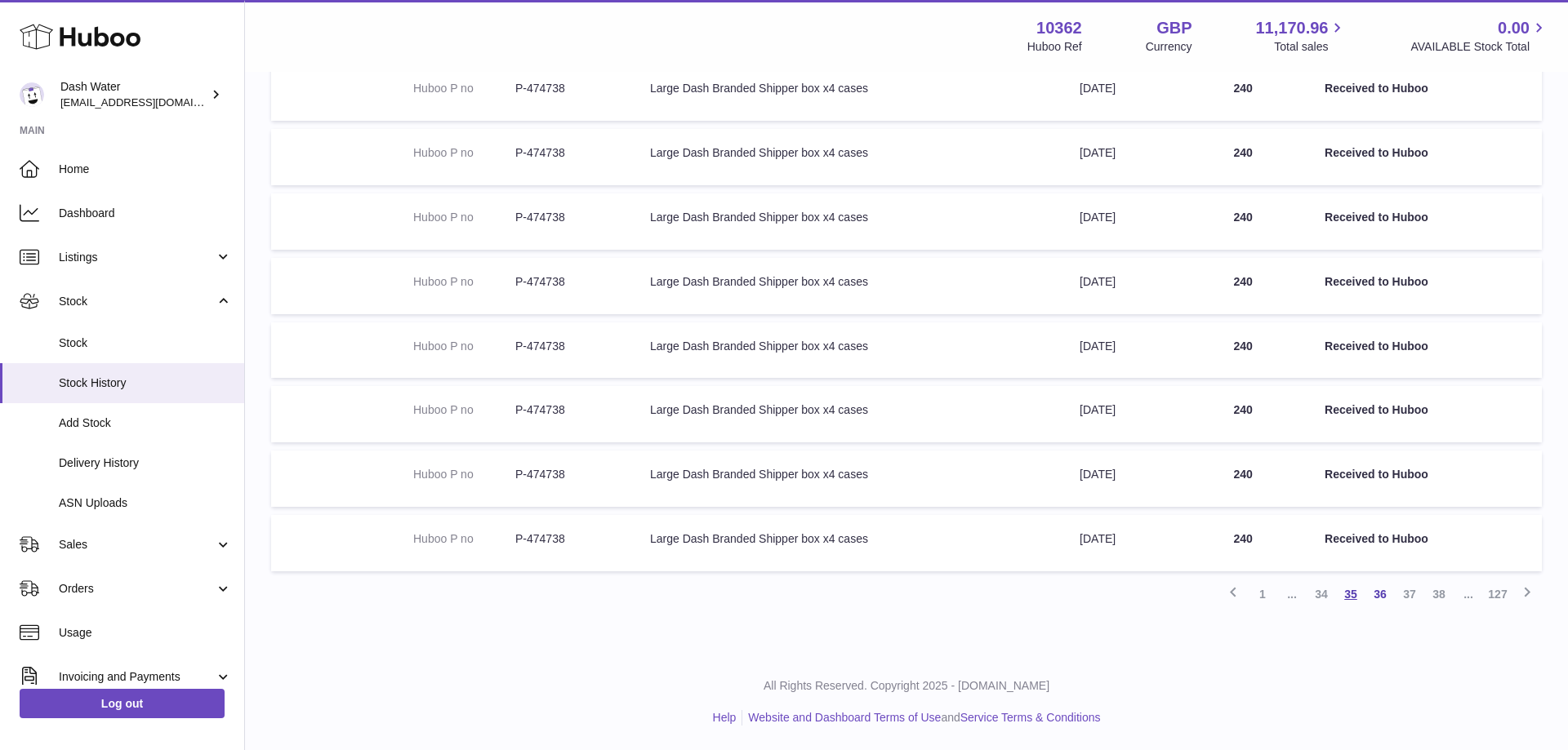
click at [1347, 598] on link "35" at bounding box center [1350, 594] width 29 height 29
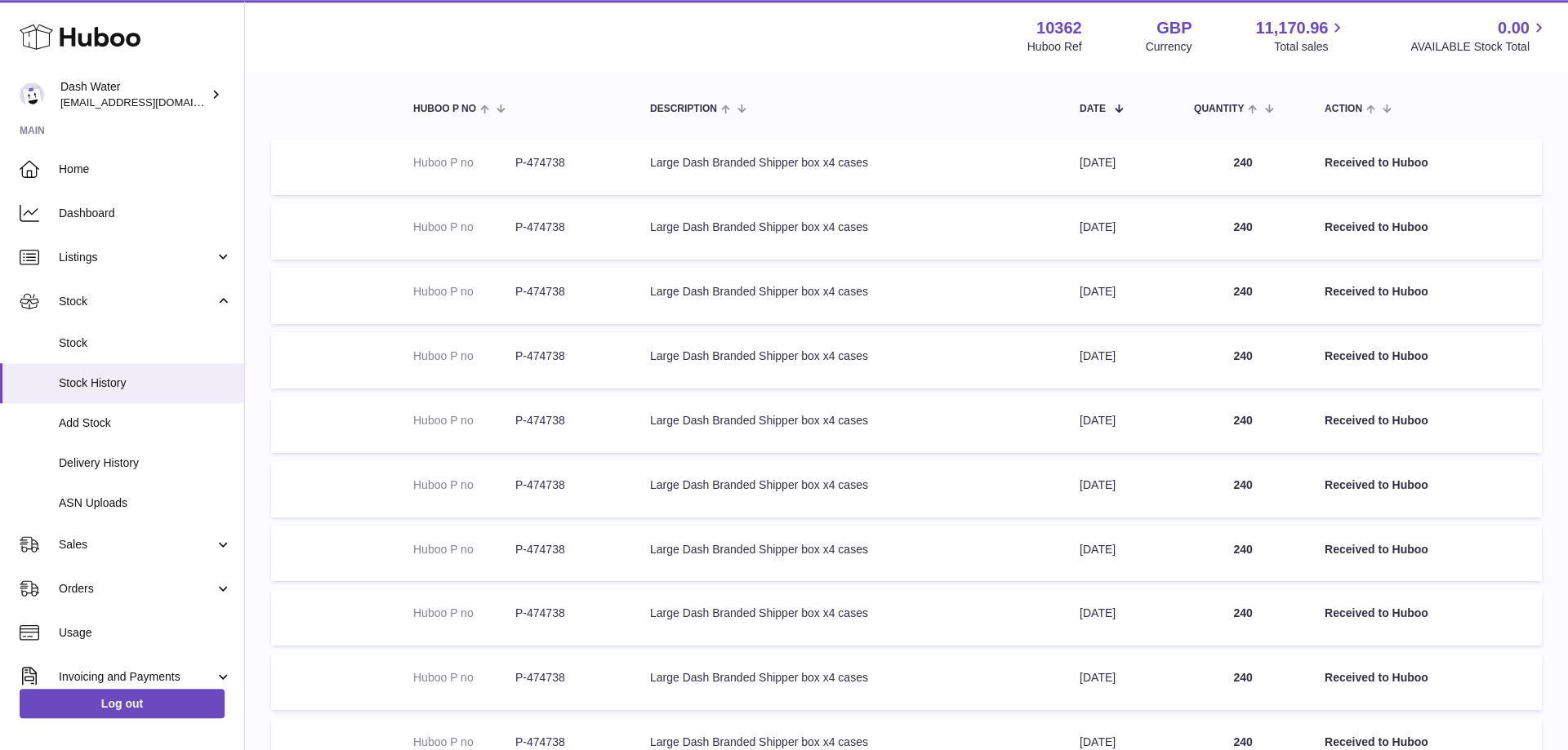
scroll to position [362, 0]
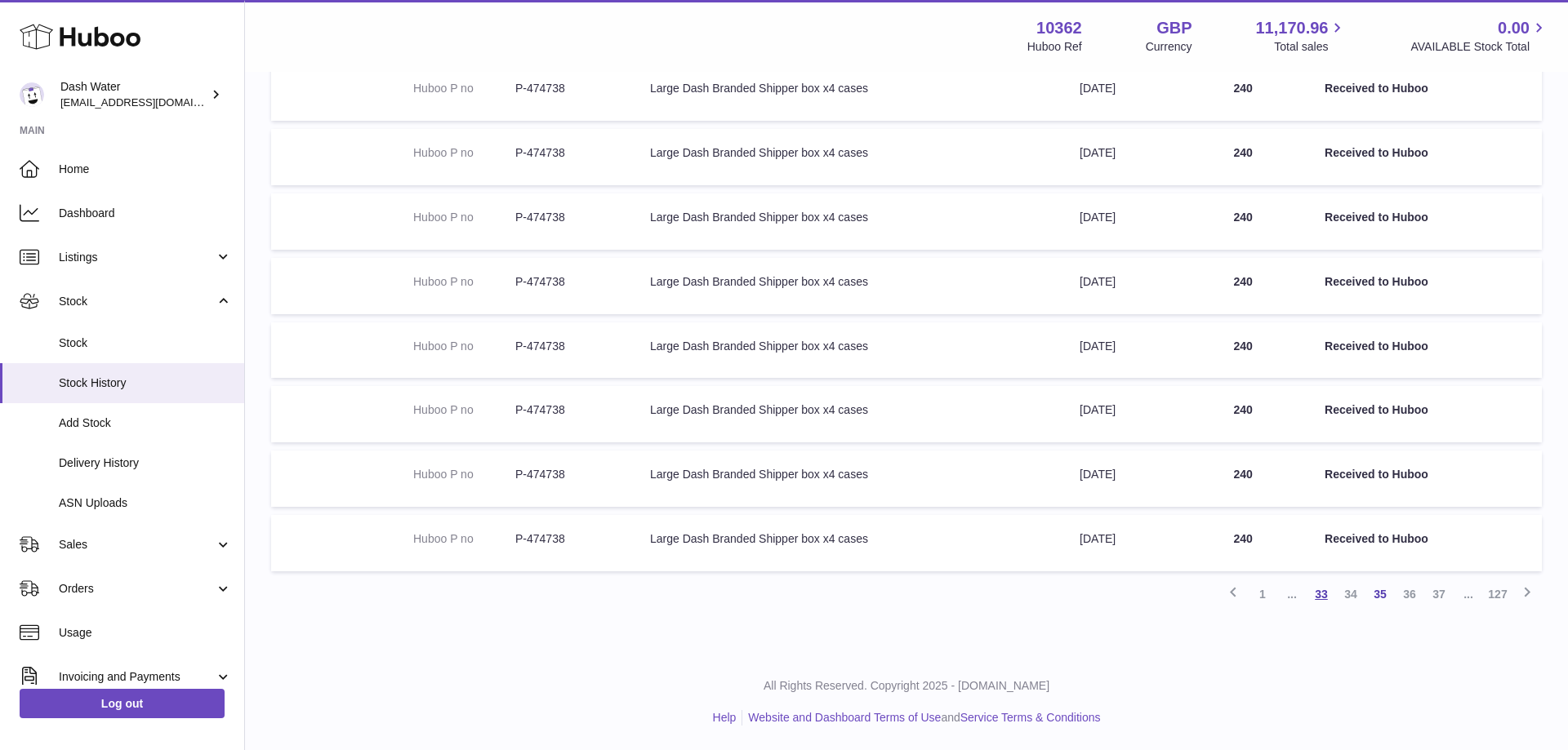
click at [1319, 601] on link "33" at bounding box center [1320, 594] width 29 height 29
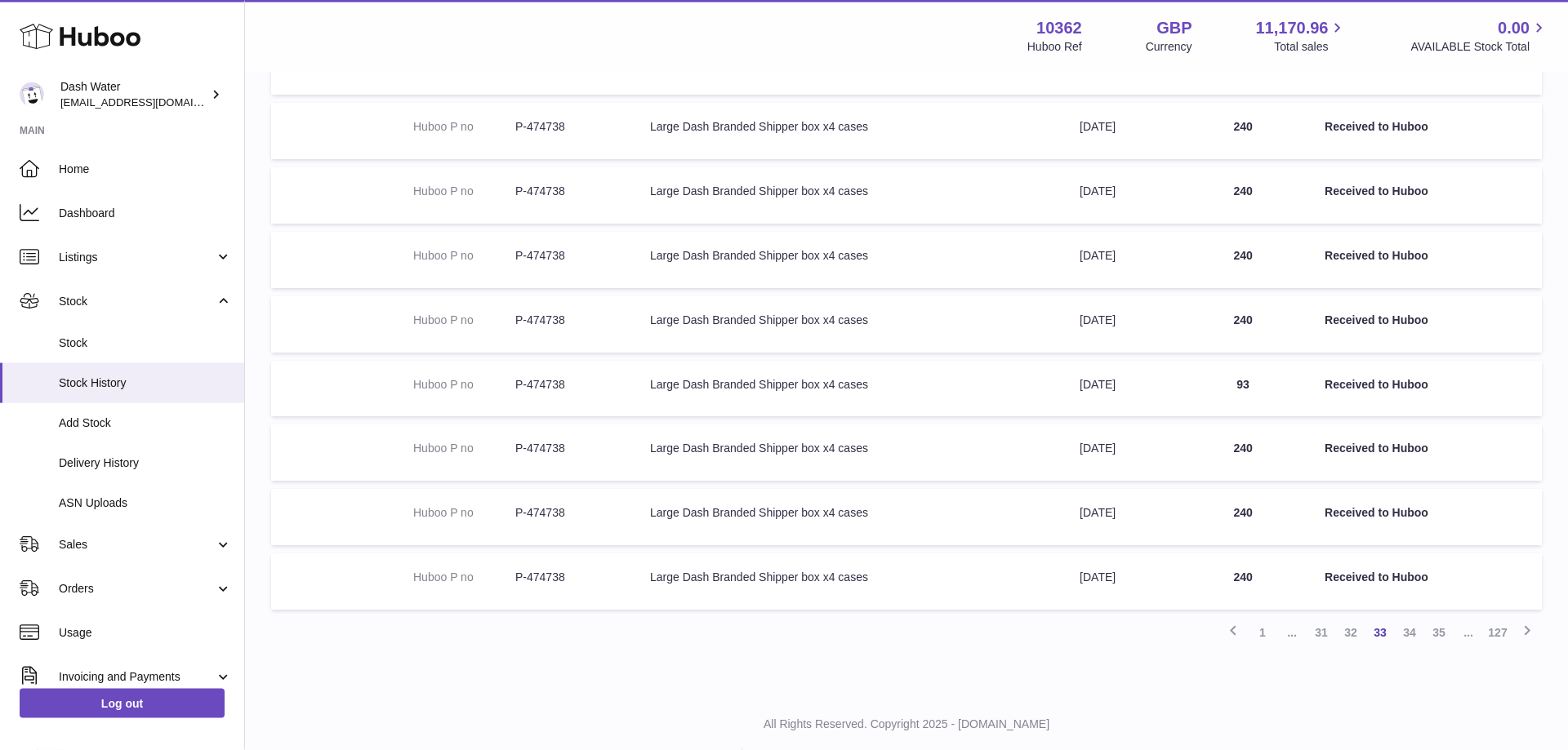
scroll to position [362, 0]
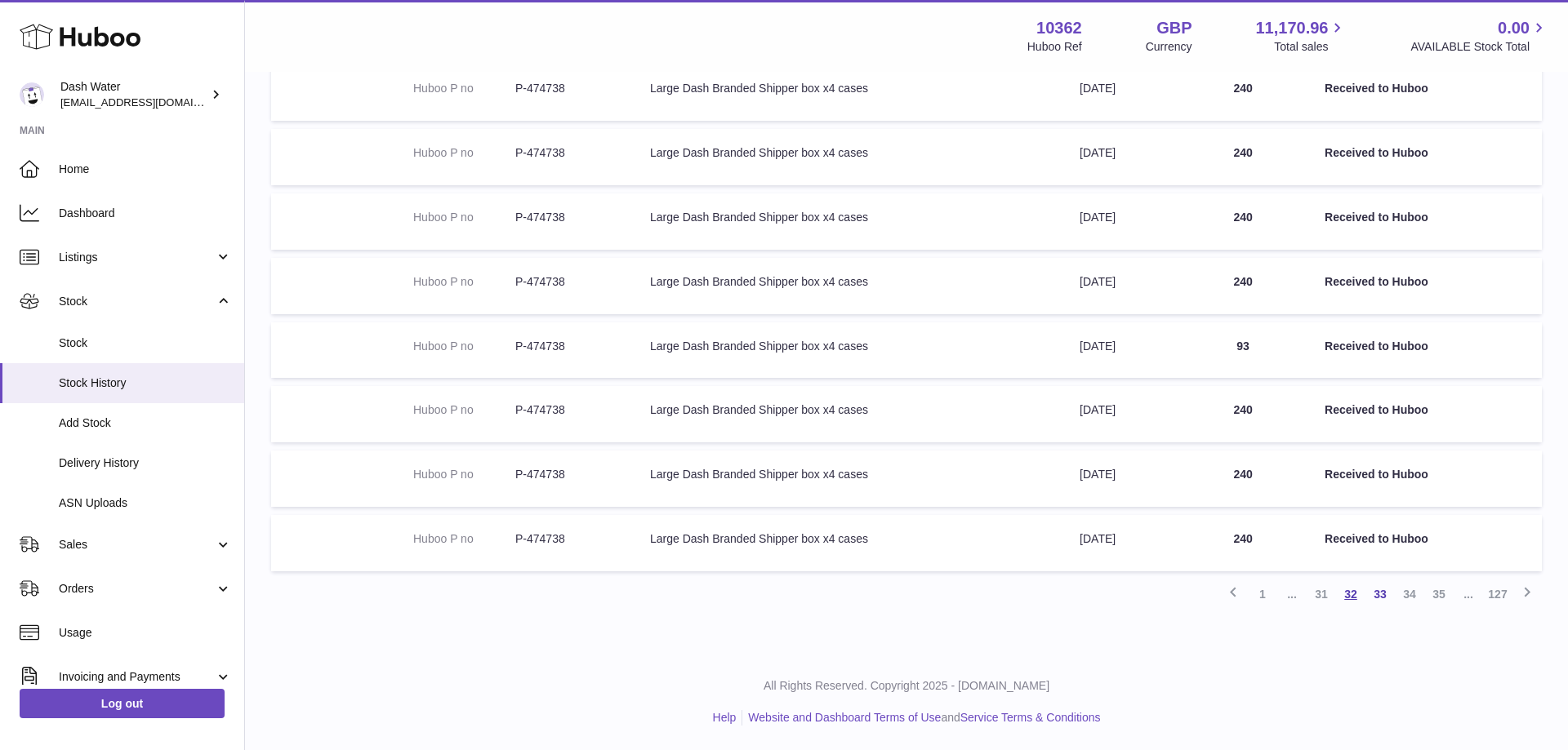
click at [1346, 594] on link "32" at bounding box center [1350, 594] width 29 height 29
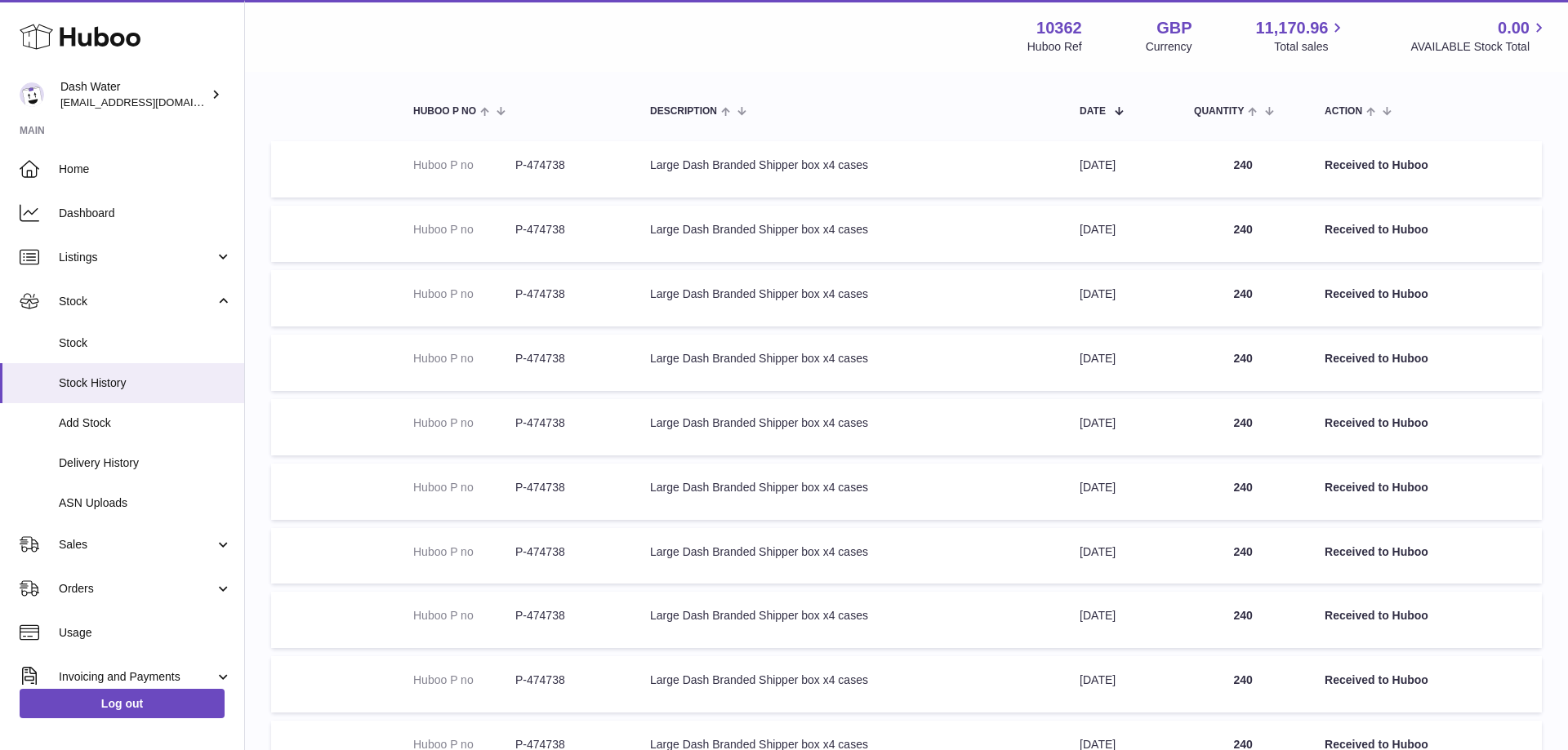
scroll to position [362, 0]
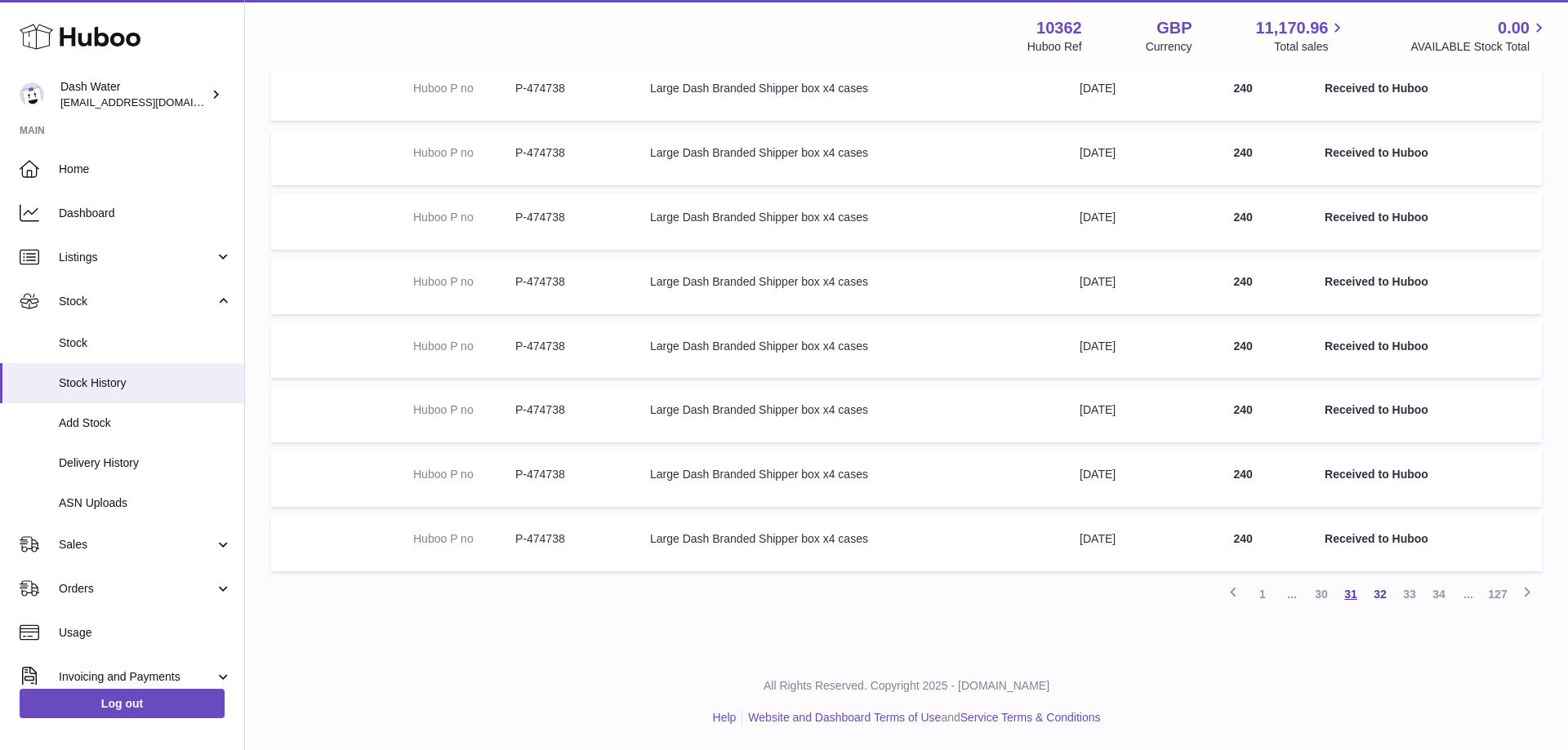
click at [1349, 595] on link "31" at bounding box center [1350, 594] width 29 height 29
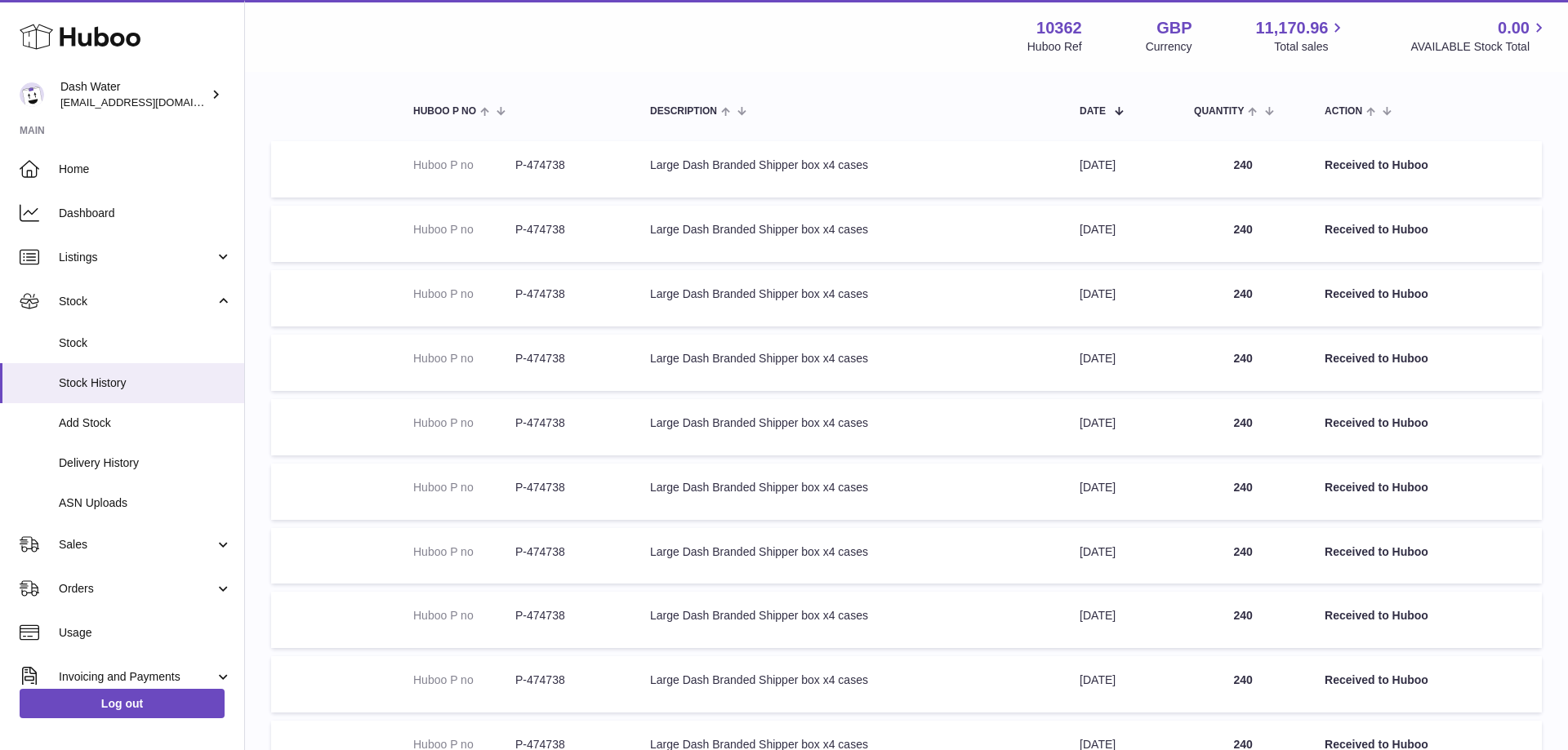
scroll to position [362, 0]
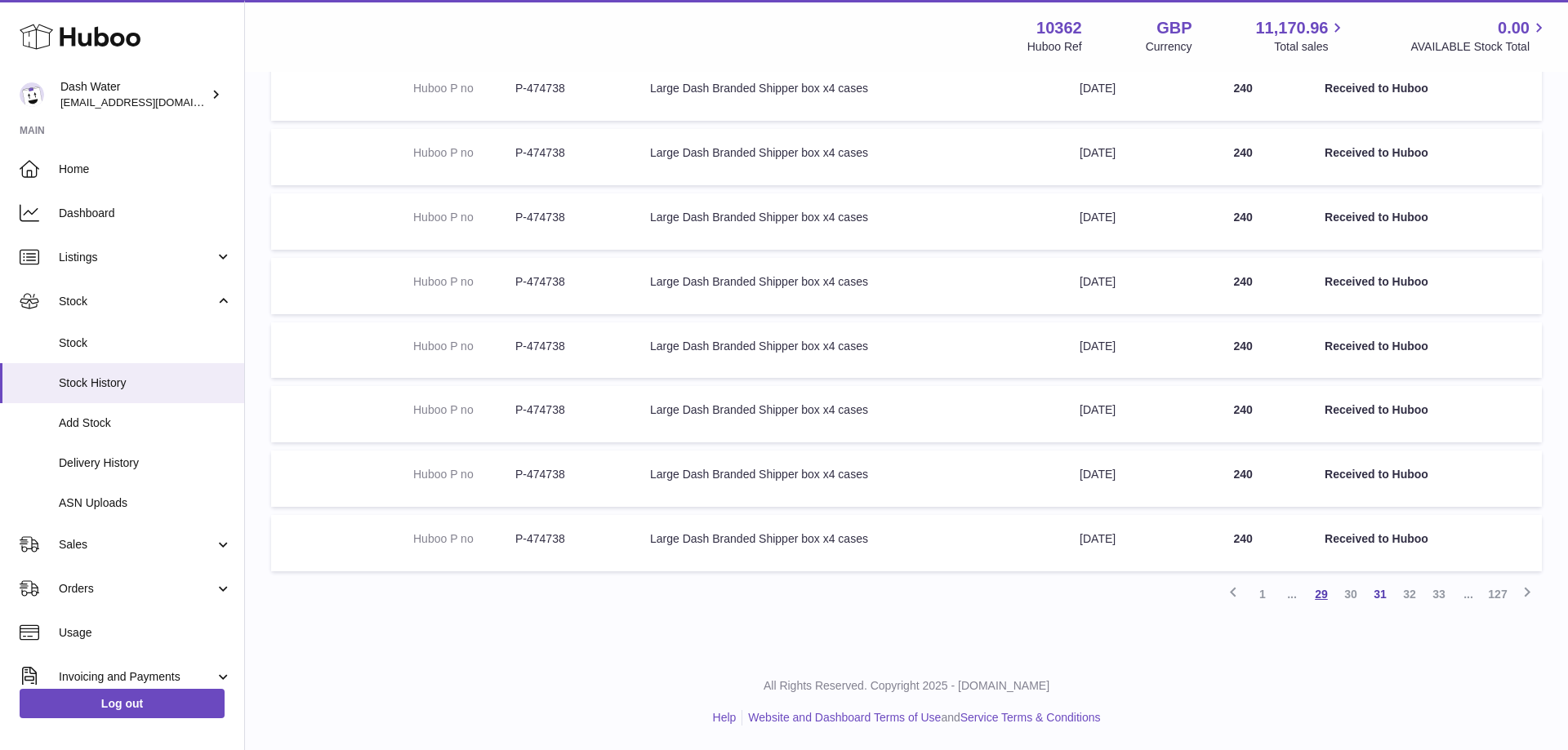
click at [1318, 594] on link "29" at bounding box center [1320, 594] width 29 height 29
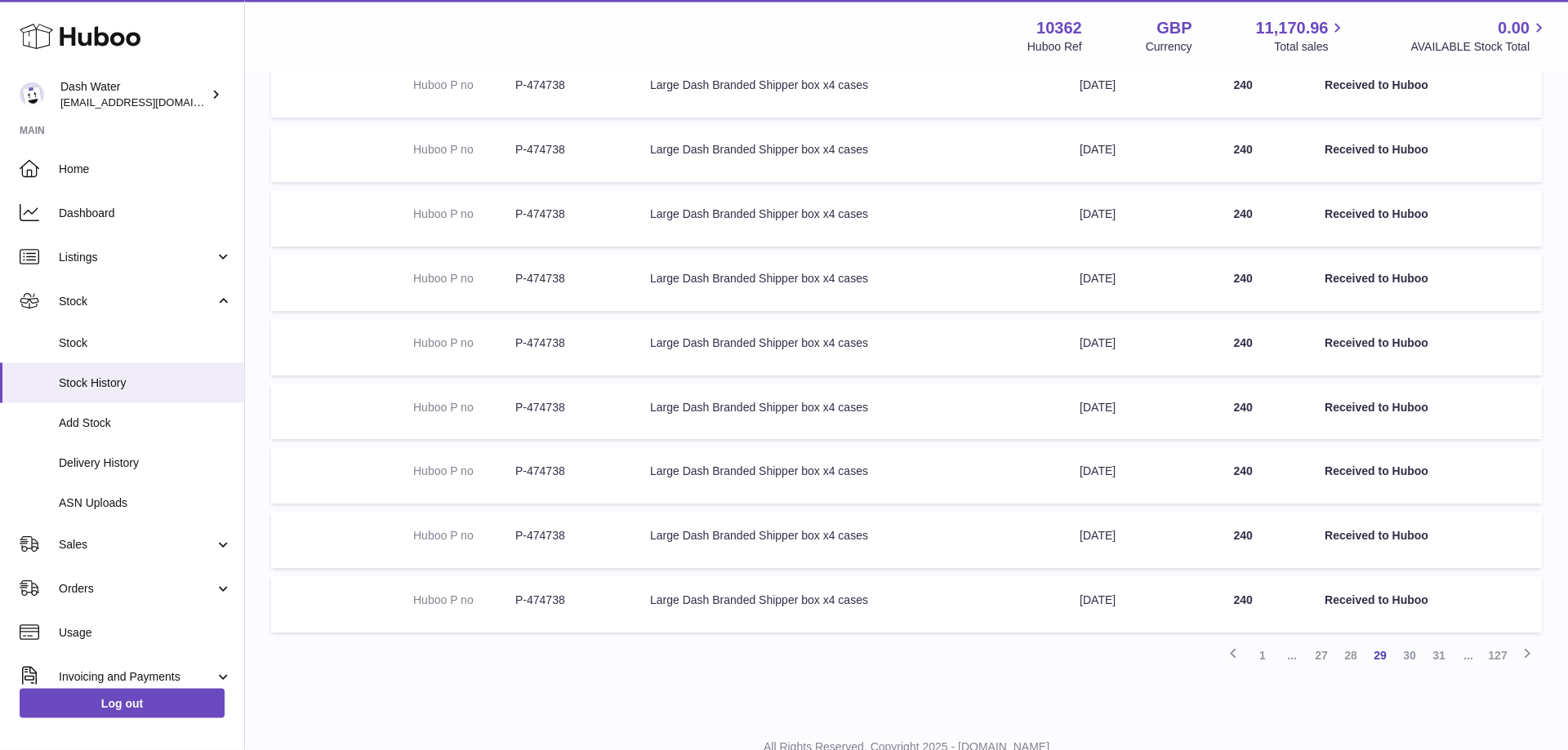
scroll to position [362, 0]
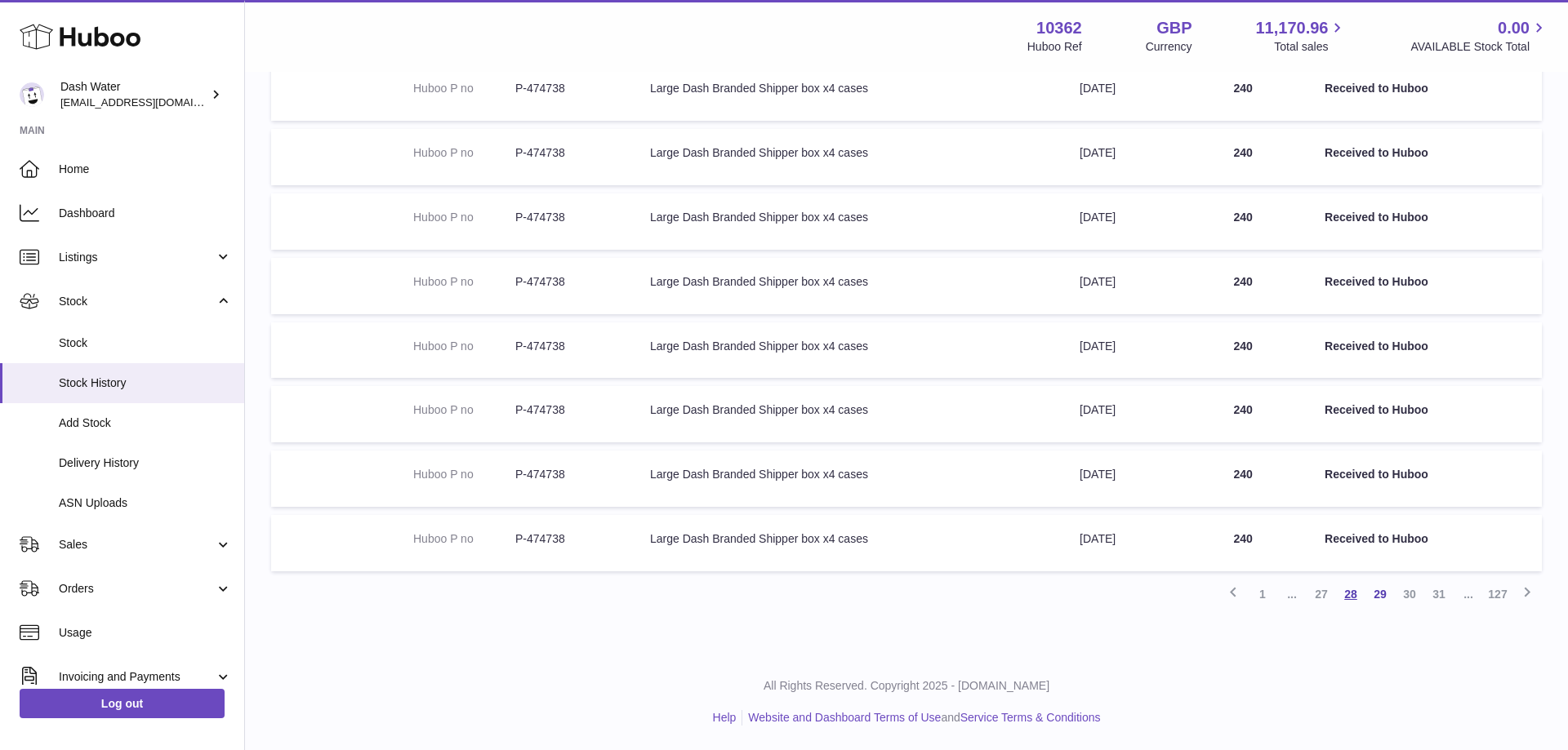
click at [1350, 596] on link "28" at bounding box center [1350, 594] width 29 height 29
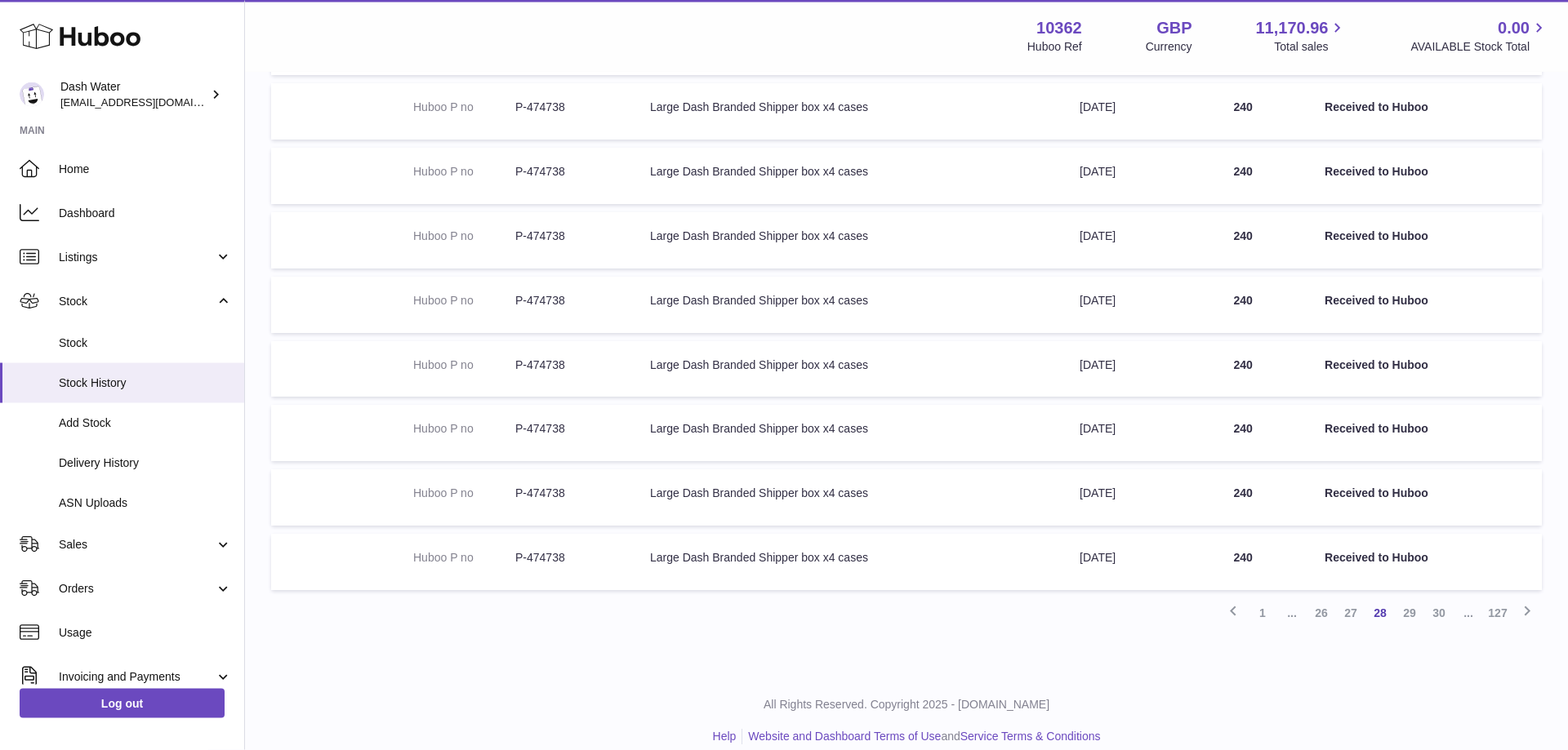
scroll to position [362, 0]
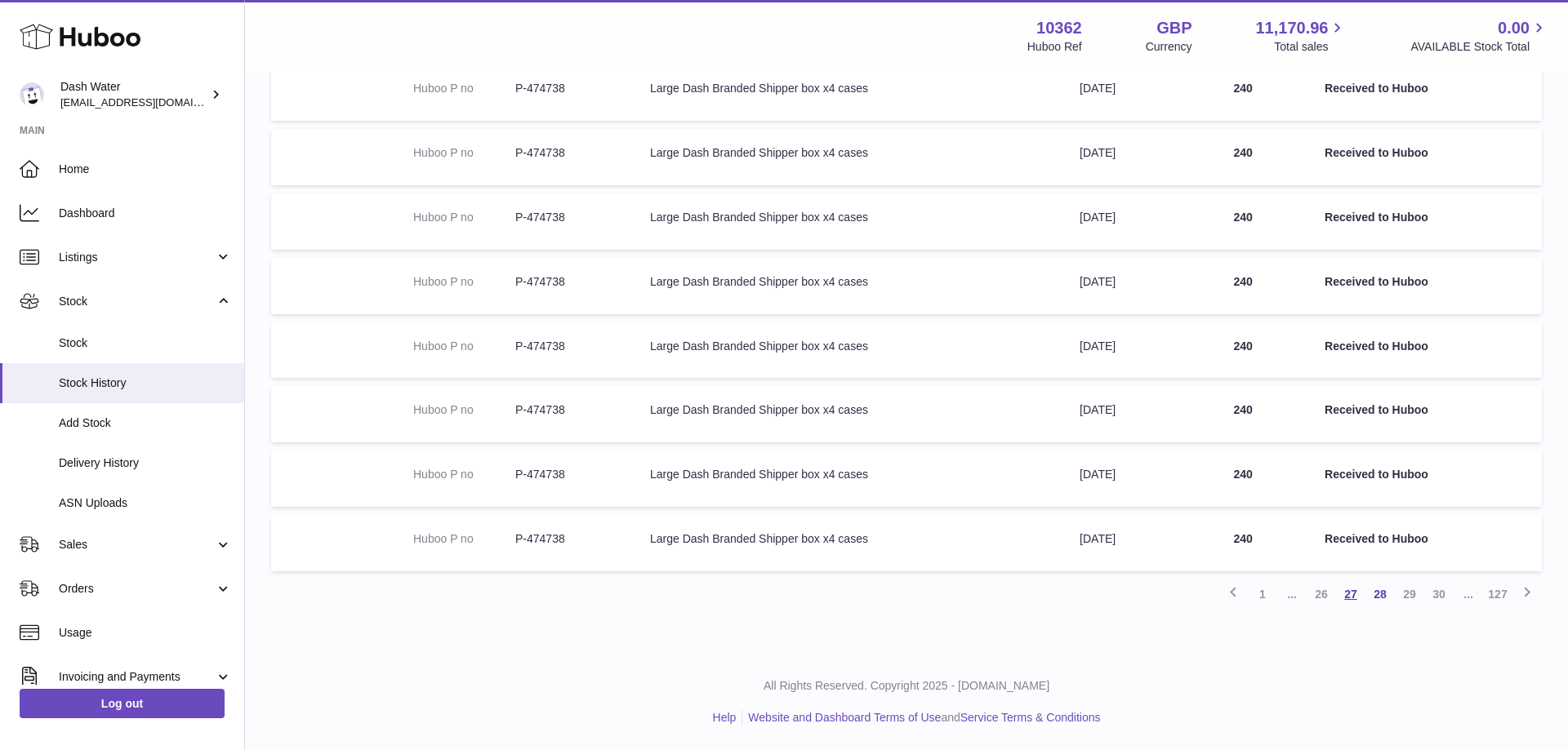
click at [1343, 598] on link "27" at bounding box center [1350, 594] width 29 height 29
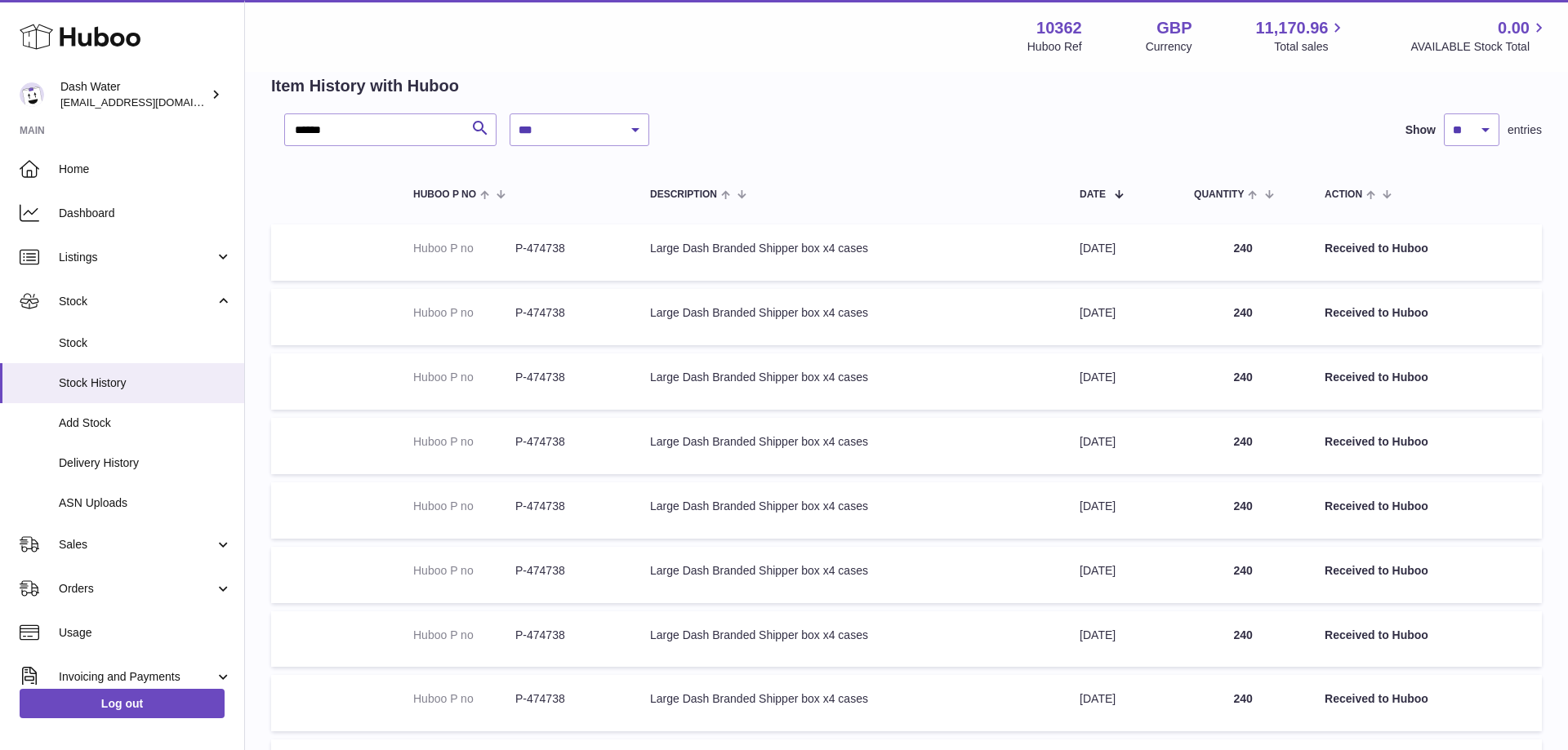
scroll to position [362, 0]
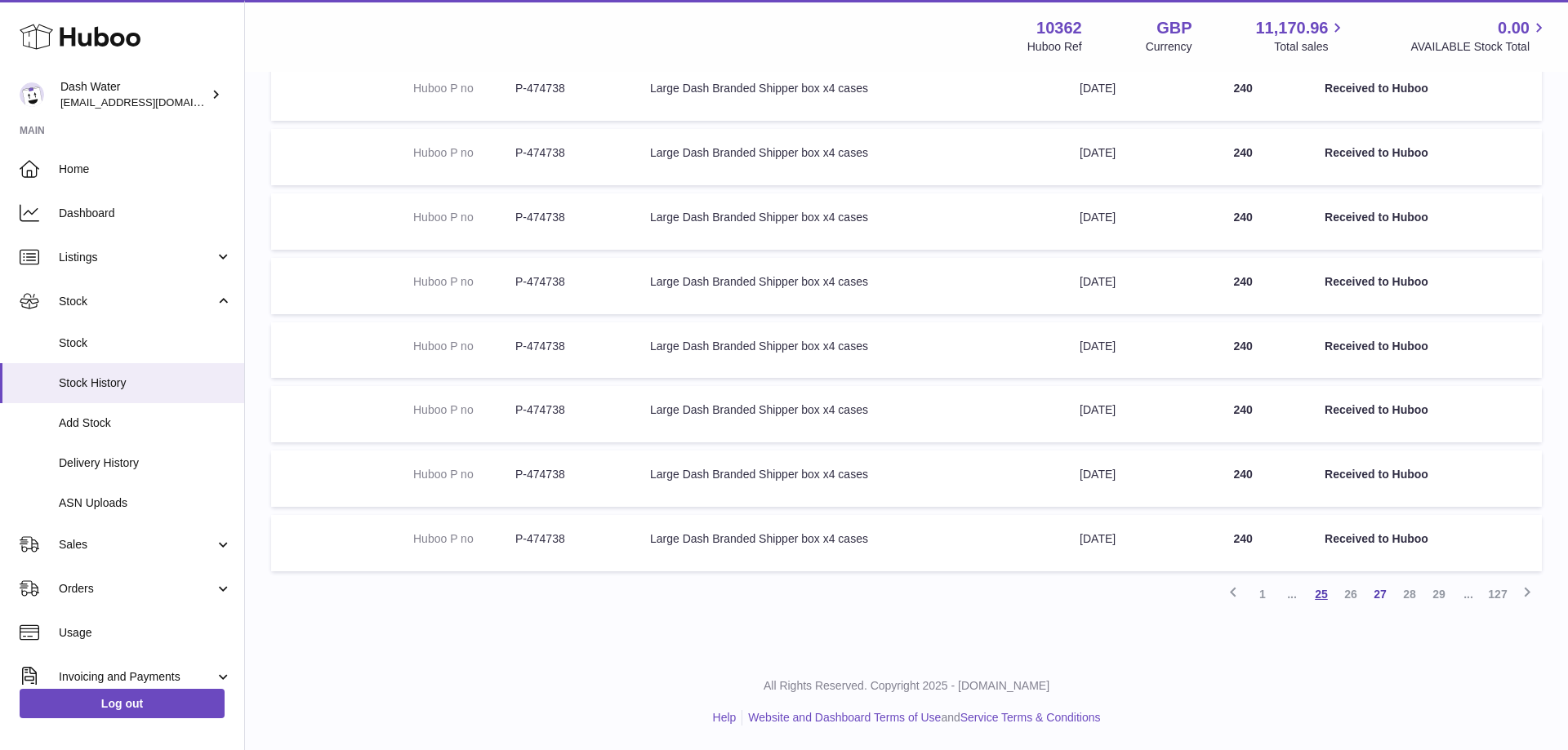
click at [1320, 594] on link "25" at bounding box center [1320, 594] width 29 height 29
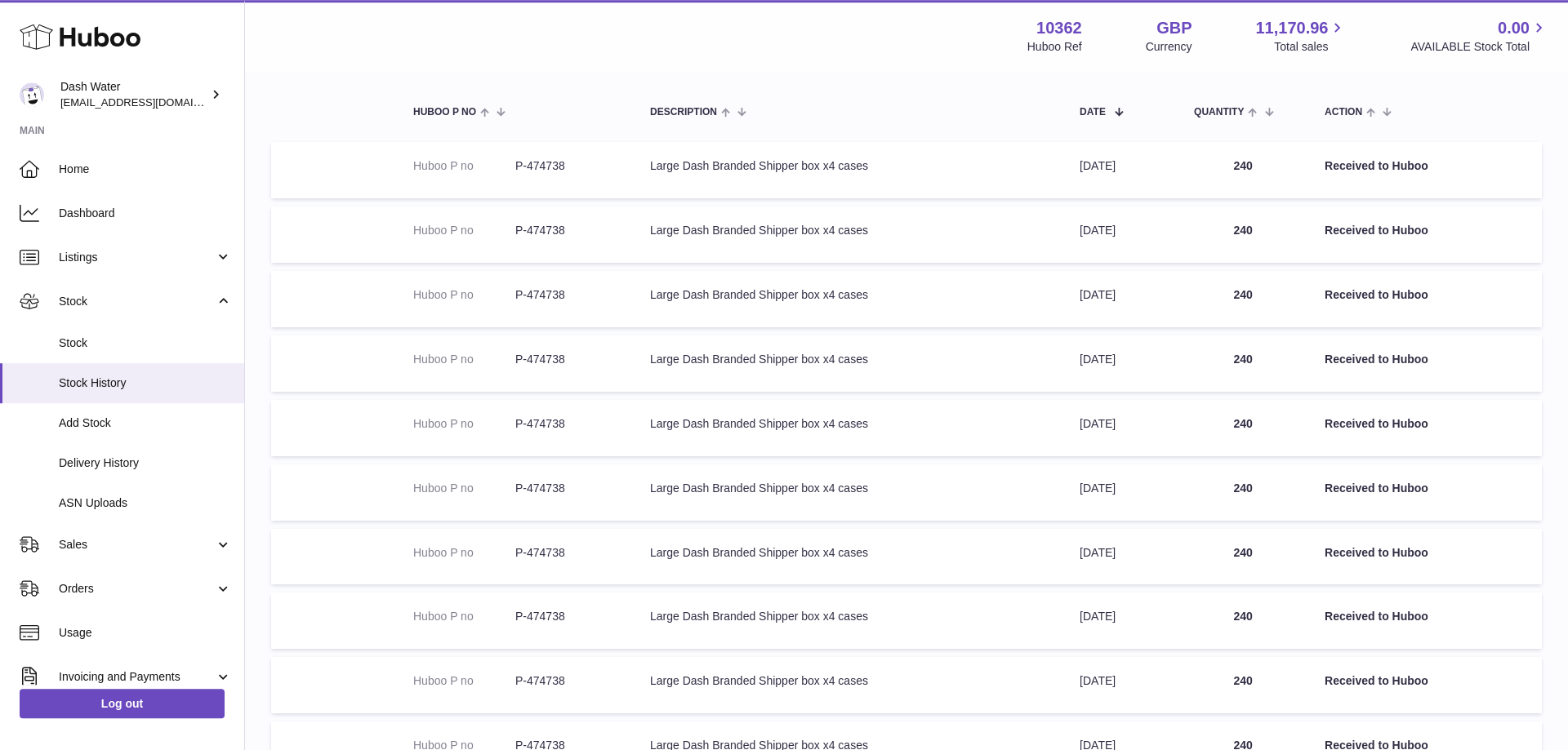
scroll to position [362, 0]
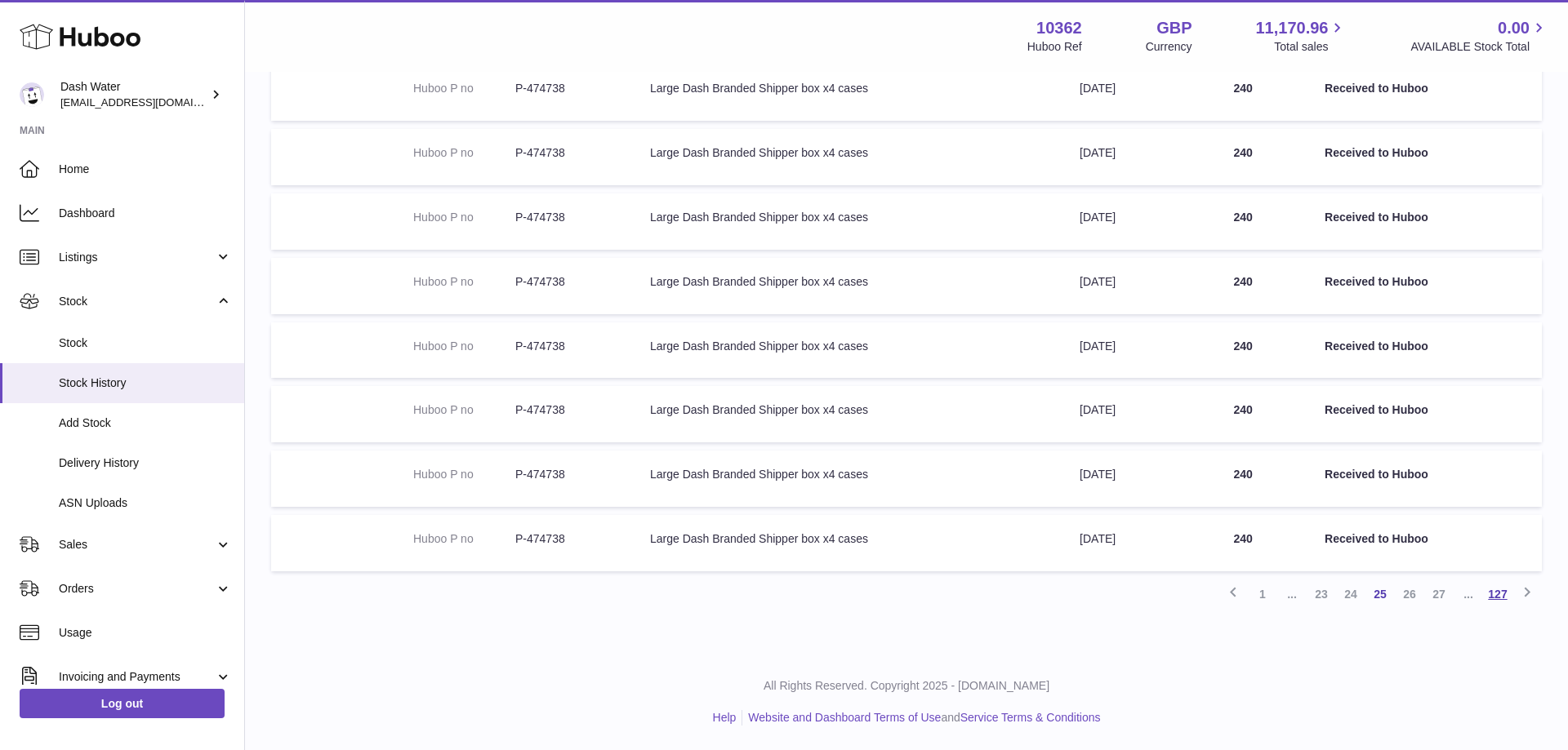
click at [1494, 598] on link "127" at bounding box center [1497, 594] width 29 height 29
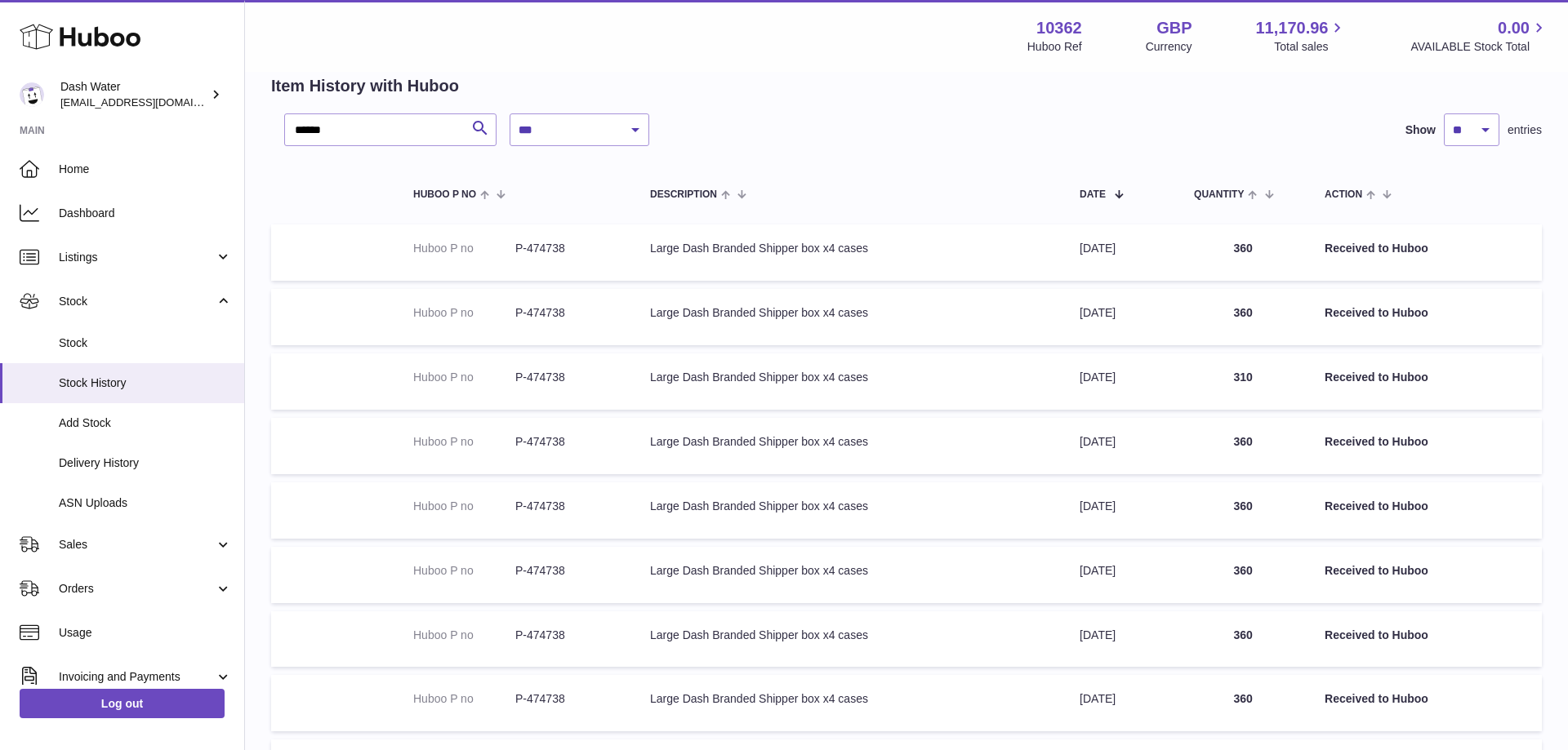
scroll to position [298, 0]
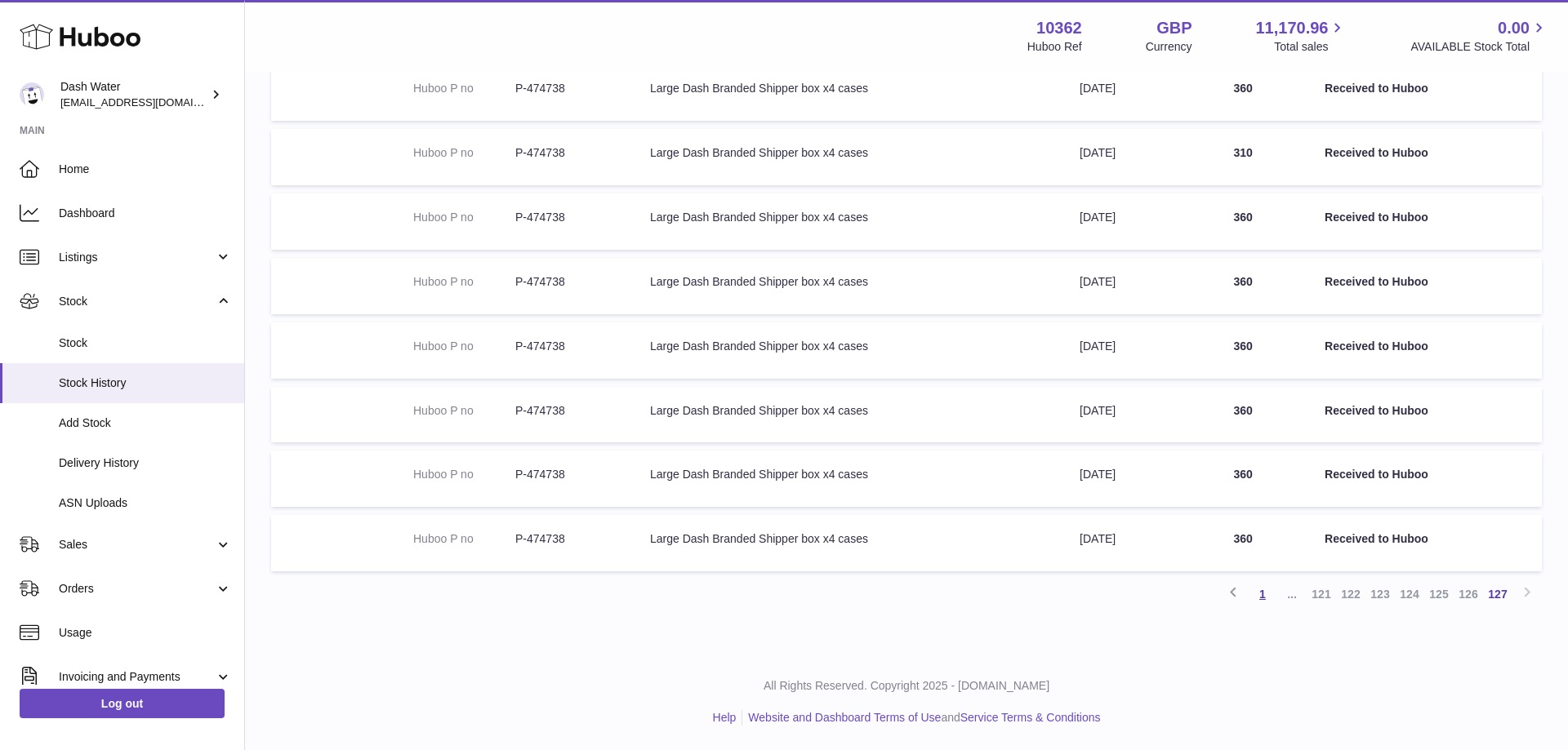
click at [1262, 593] on link "1" at bounding box center [1262, 594] width 29 height 29
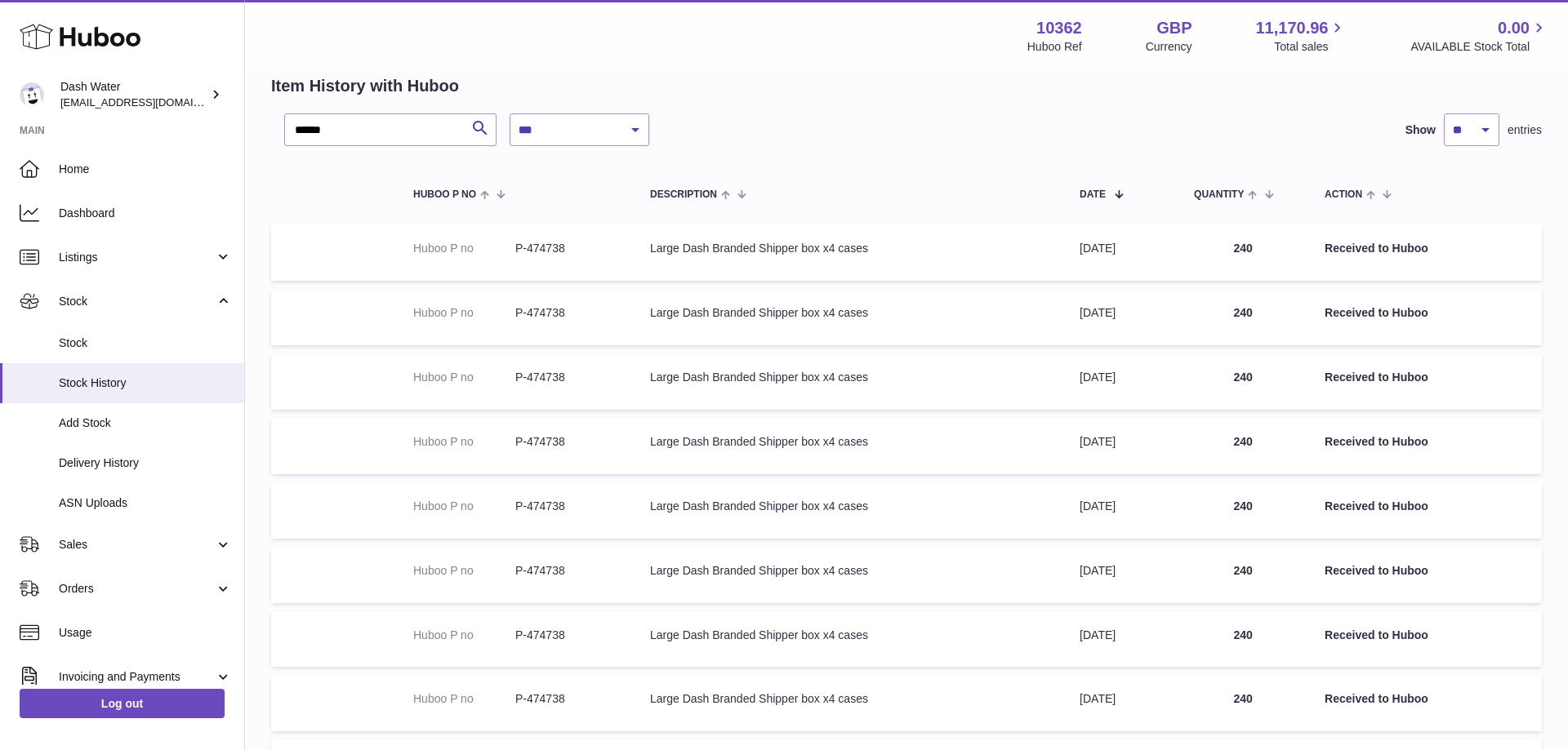
scroll to position [362, 0]
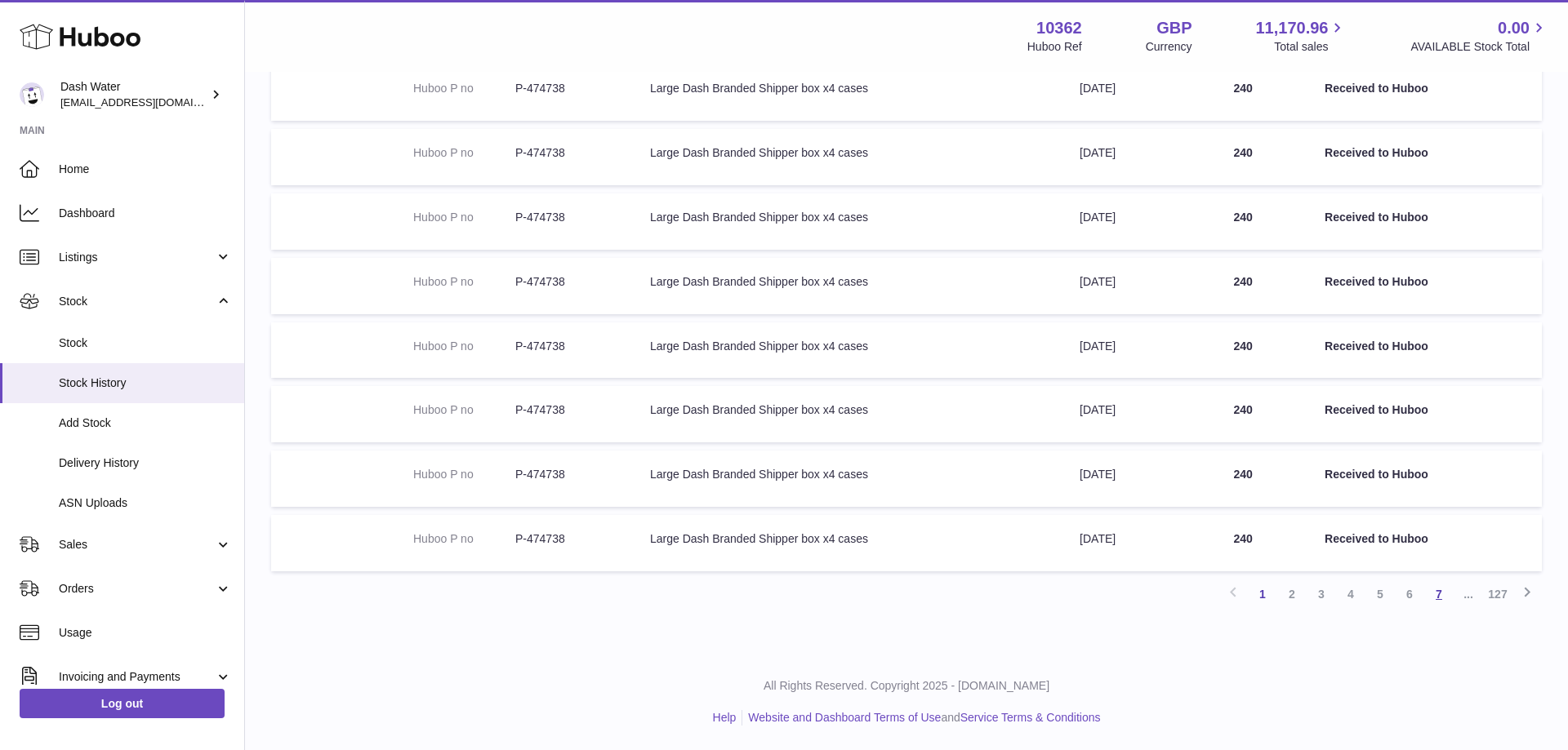
click at [1439, 595] on link "7" at bounding box center [1438, 594] width 29 height 29
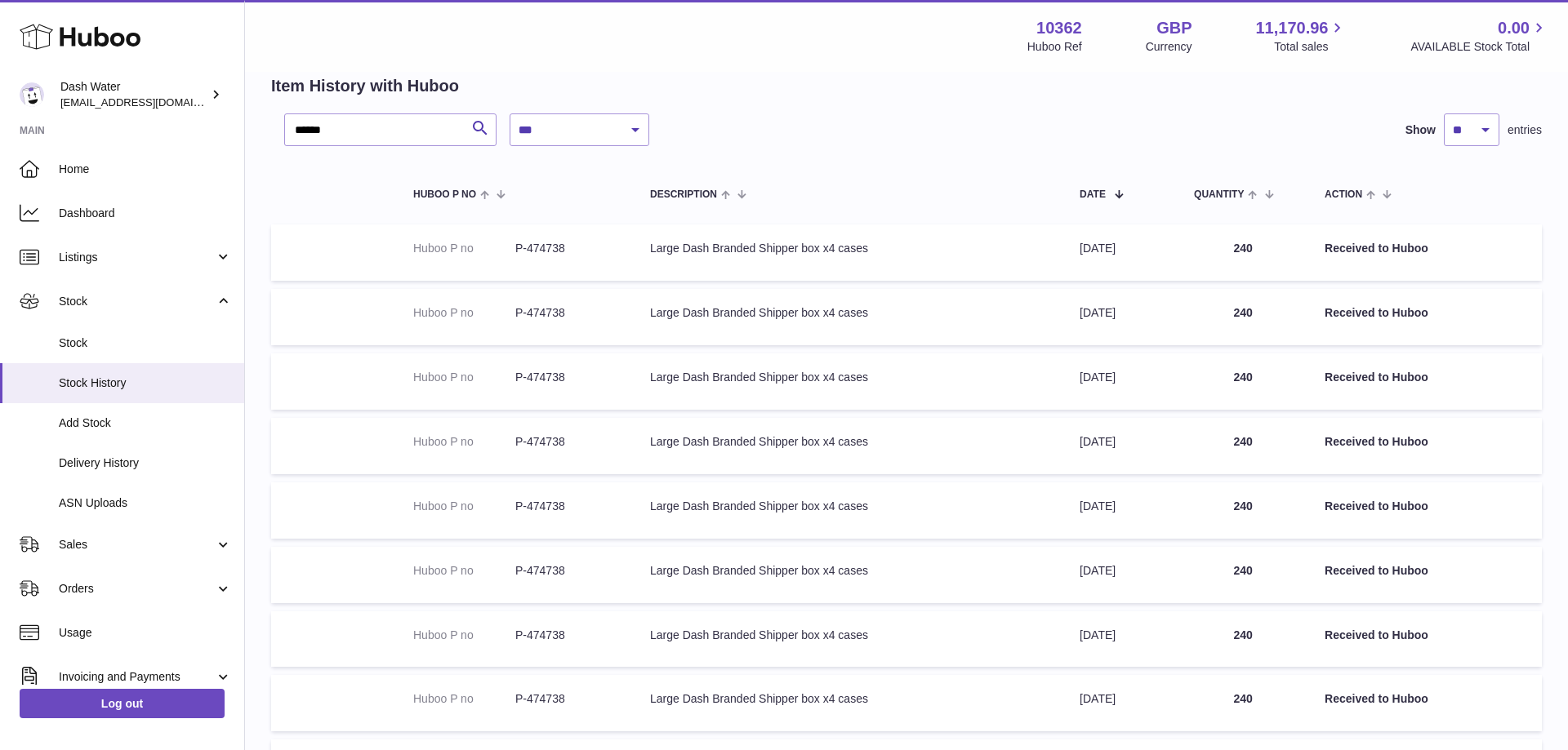
scroll to position [362, 0]
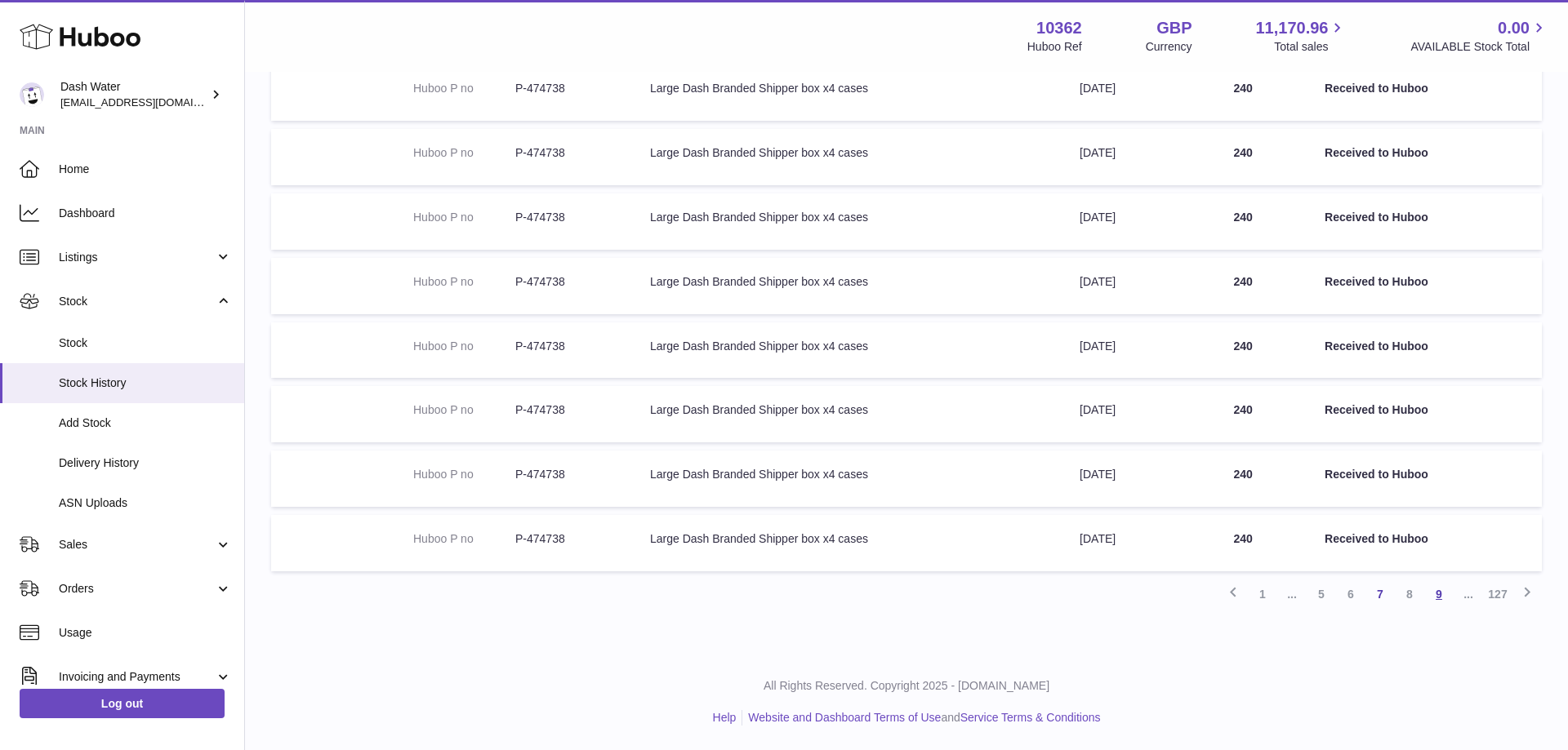
click at [1438, 592] on link "9" at bounding box center [1438, 594] width 29 height 29
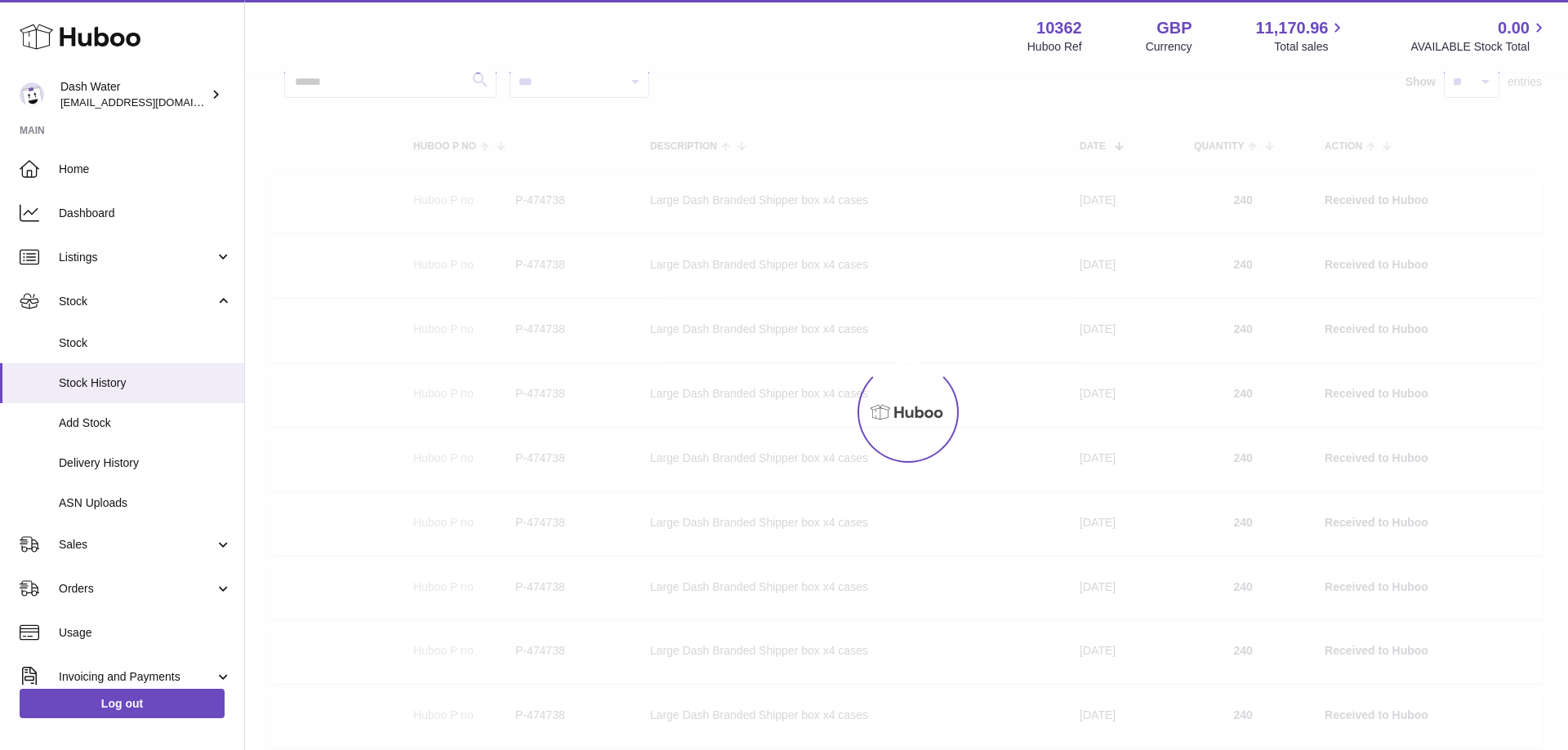
scroll to position [73, 0]
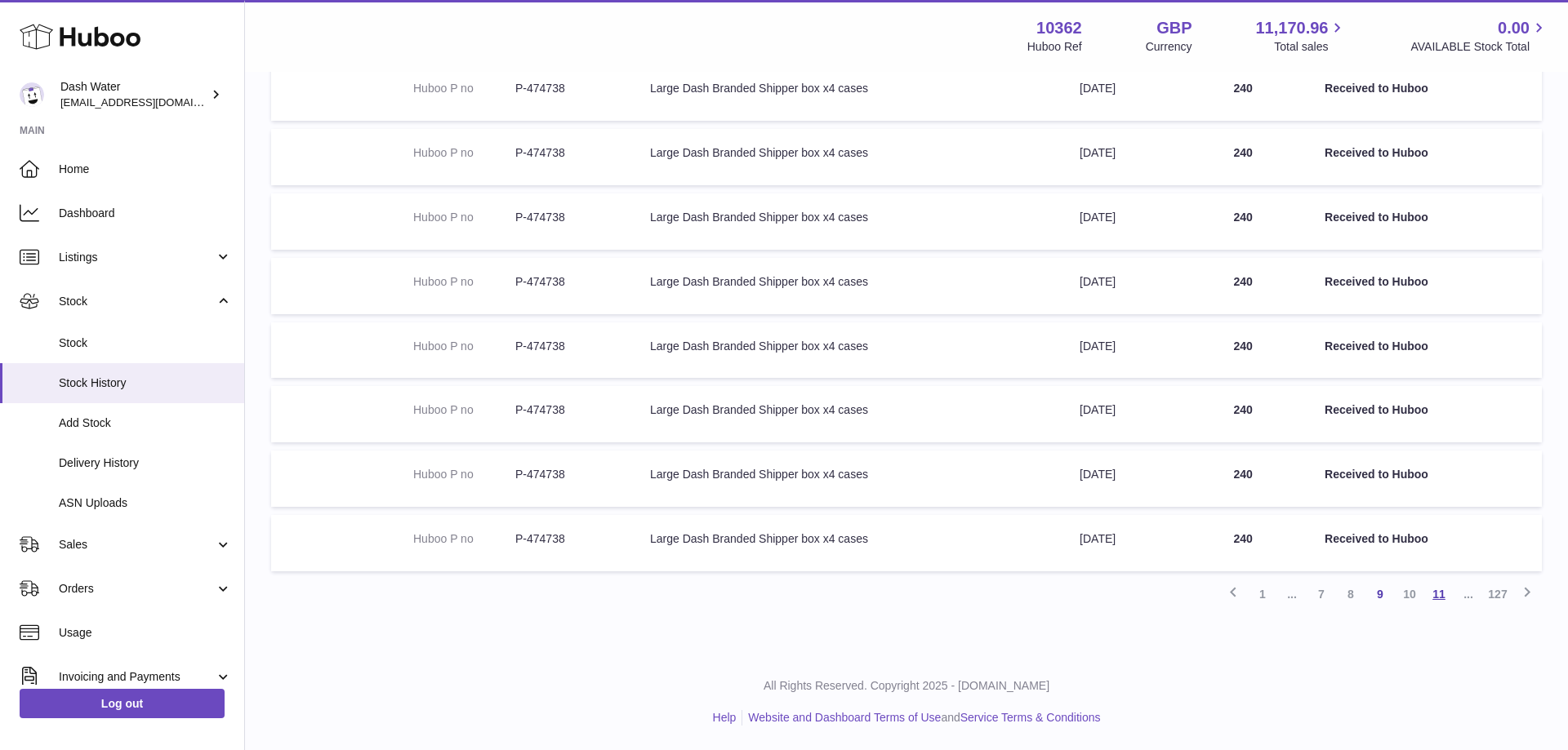
click at [1436, 590] on link "11" at bounding box center [1438, 594] width 29 height 29
click at [1435, 594] on link "13" at bounding box center [1438, 594] width 29 height 29
click at [1438, 596] on link "15" at bounding box center [1438, 594] width 29 height 29
click at [1439, 598] on link "17" at bounding box center [1438, 594] width 29 height 29
click at [1443, 601] on link "19" at bounding box center [1438, 594] width 29 height 29
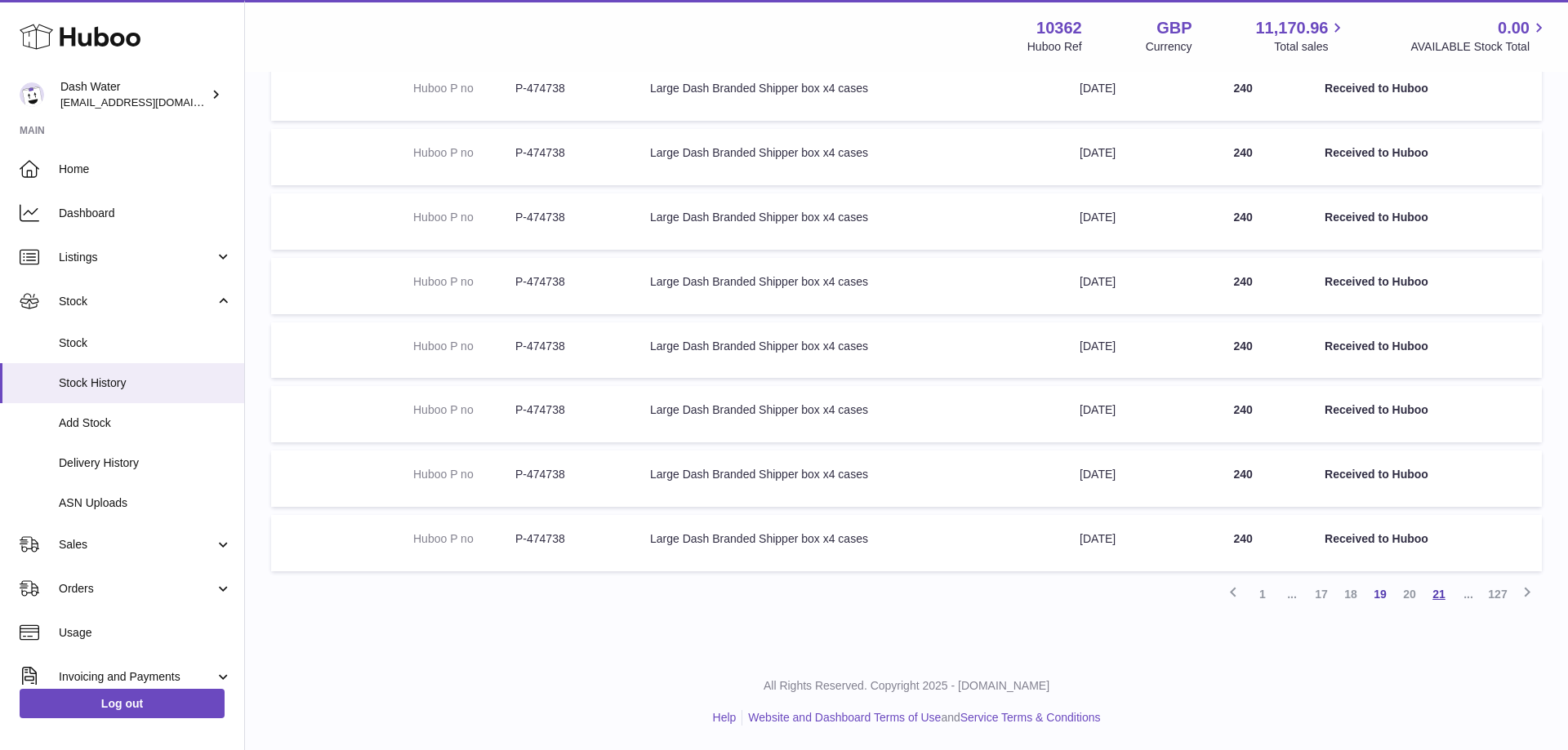
click at [1442, 600] on link "21" at bounding box center [1438, 594] width 29 height 29
click at [1441, 599] on link "23" at bounding box center [1438, 594] width 29 height 29
click at [1439, 599] on link "25" at bounding box center [1438, 594] width 29 height 29
click at [1439, 599] on link "27" at bounding box center [1438, 594] width 29 height 29
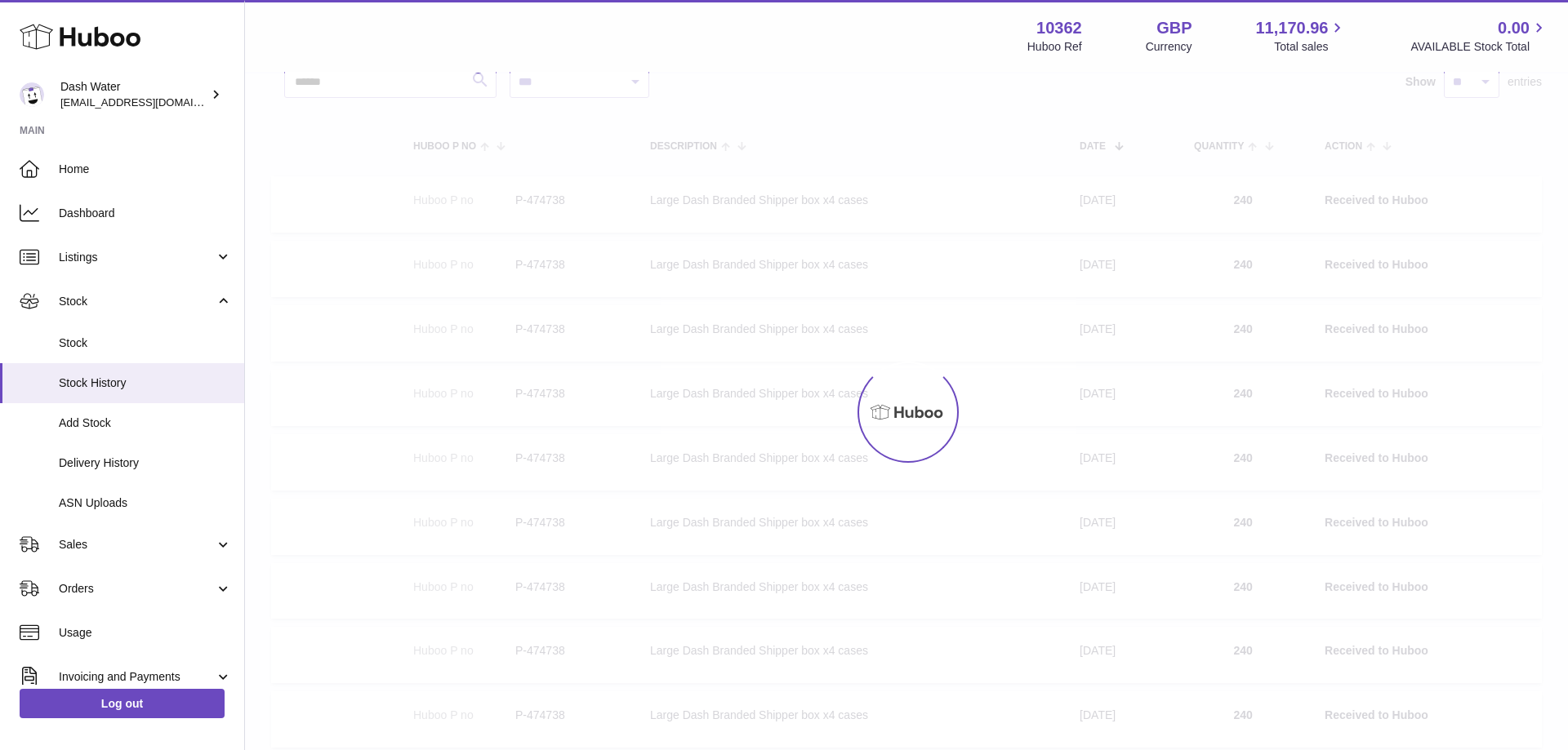
scroll to position [73, 0]
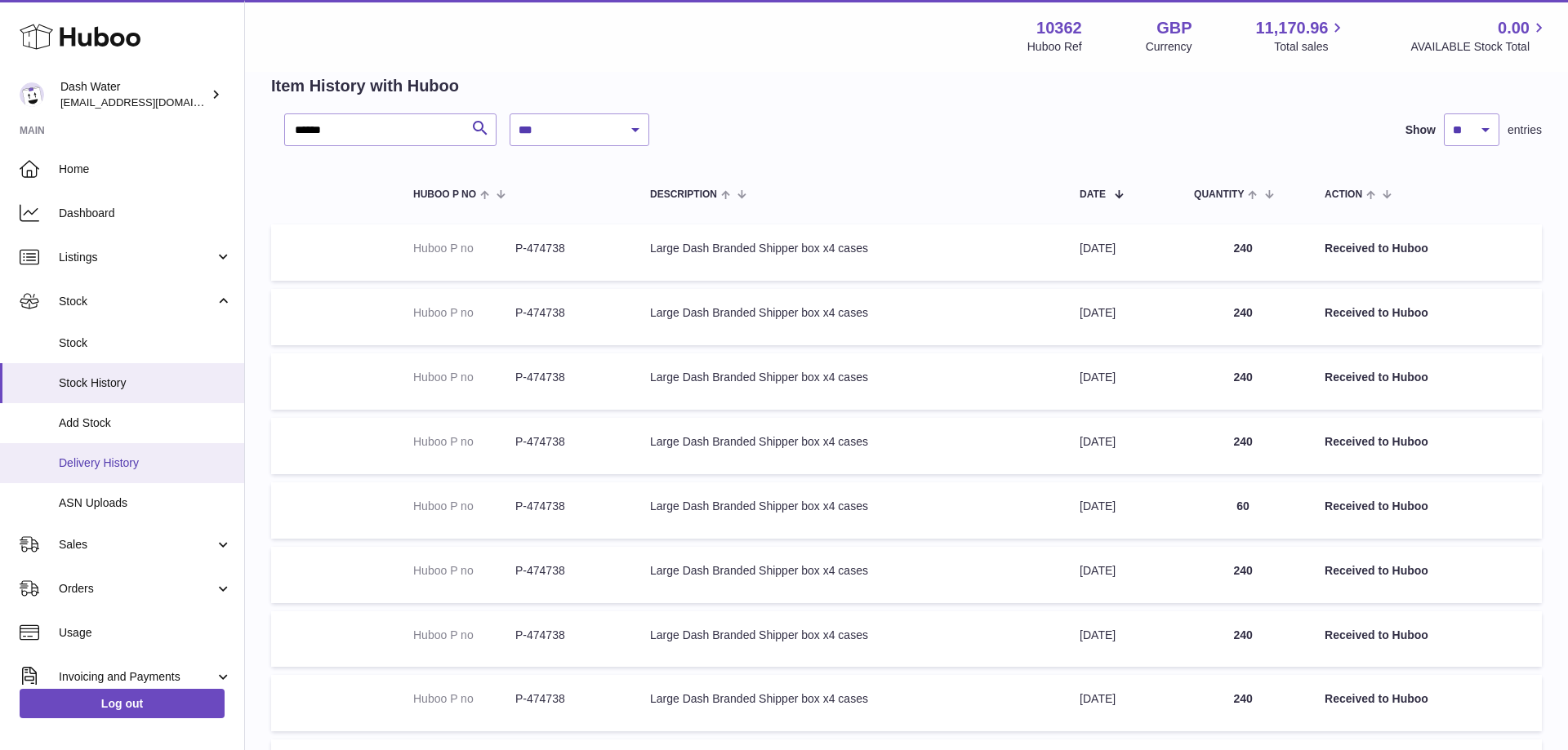
click at [107, 463] on span "Delivery History" at bounding box center [145, 464] width 173 height 16
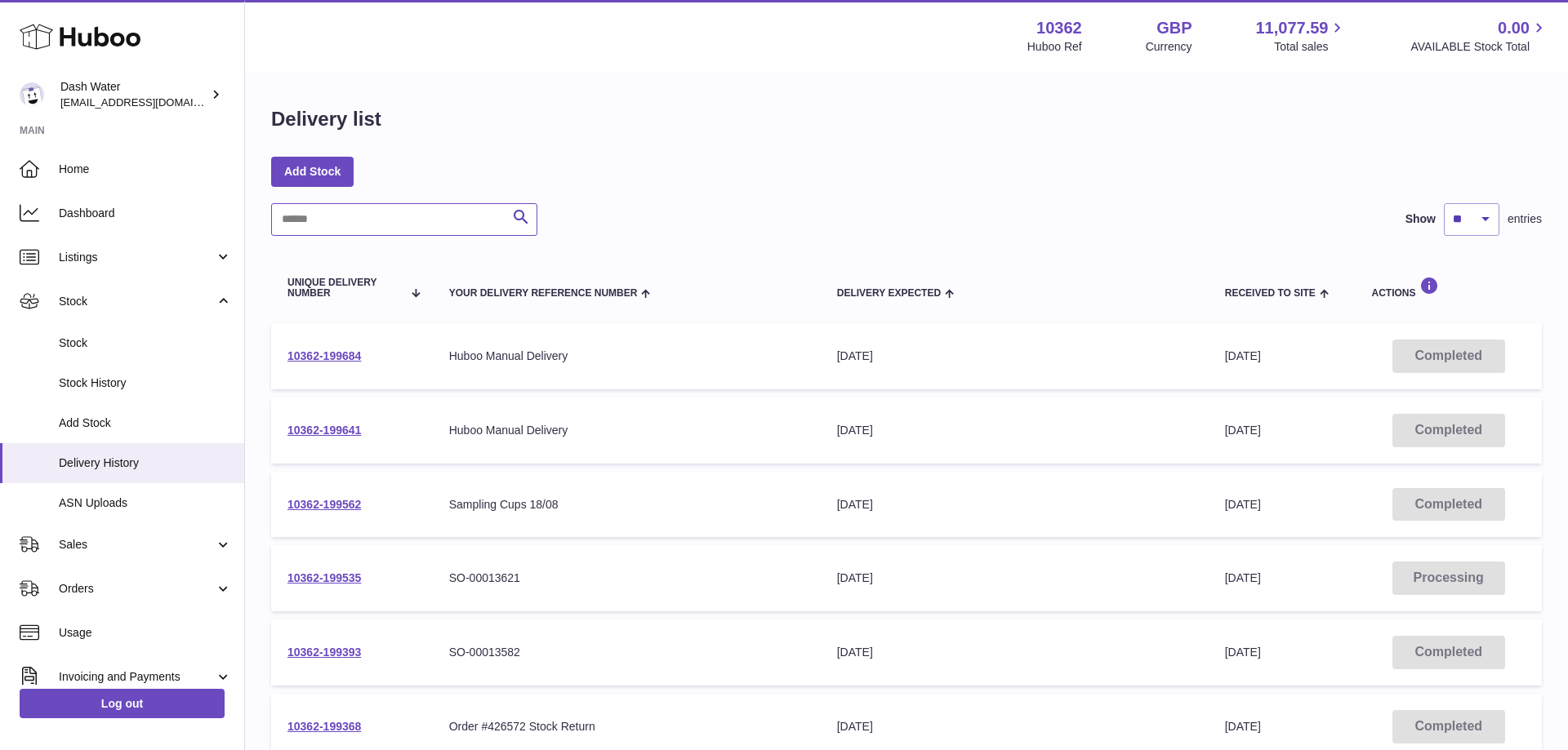
click at [371, 227] on input "text" at bounding box center [405, 219] width 266 height 33
paste input "**********"
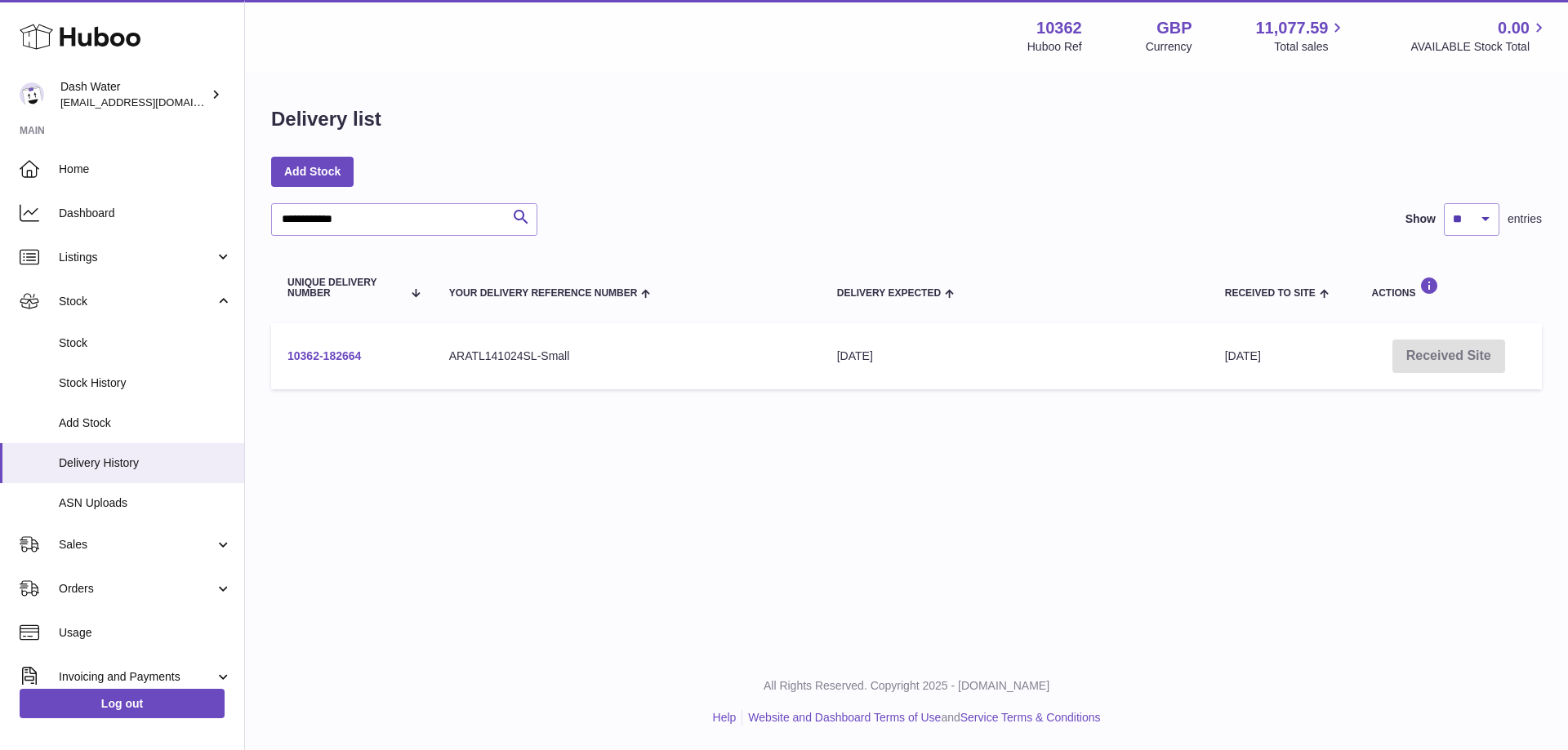
click at [316, 357] on link "10362-182664" at bounding box center [323, 356] width 73 height 13
drag, startPoint x: 361, startPoint y: 219, endPoint x: 45, endPoint y: 241, distance: 316.8
click at [271, 236] on input "**********" at bounding box center [405, 219] width 266 height 33
paste input "text"
type input "**********"
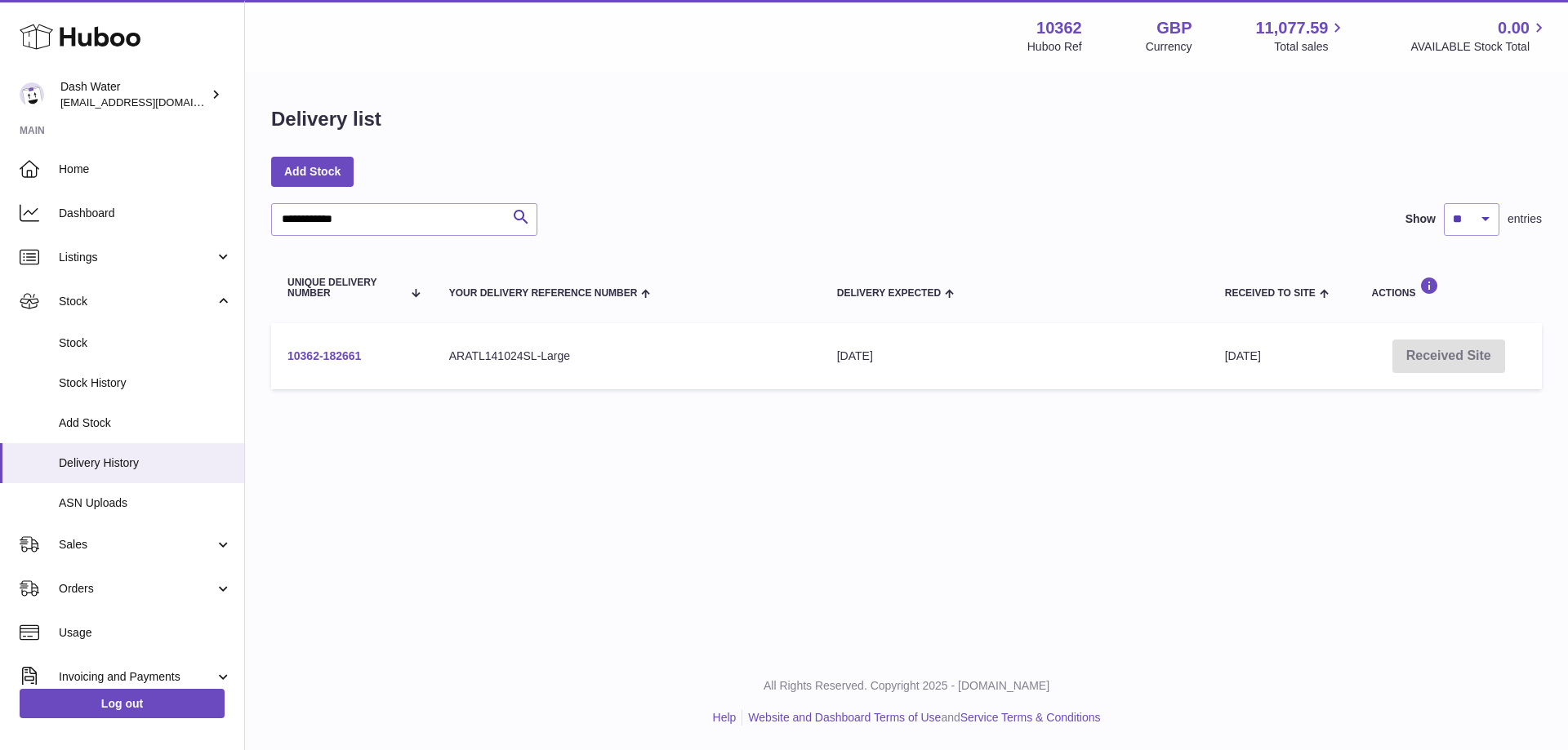
click at [331, 359] on link "10362-182661" at bounding box center [323, 356] width 73 height 13
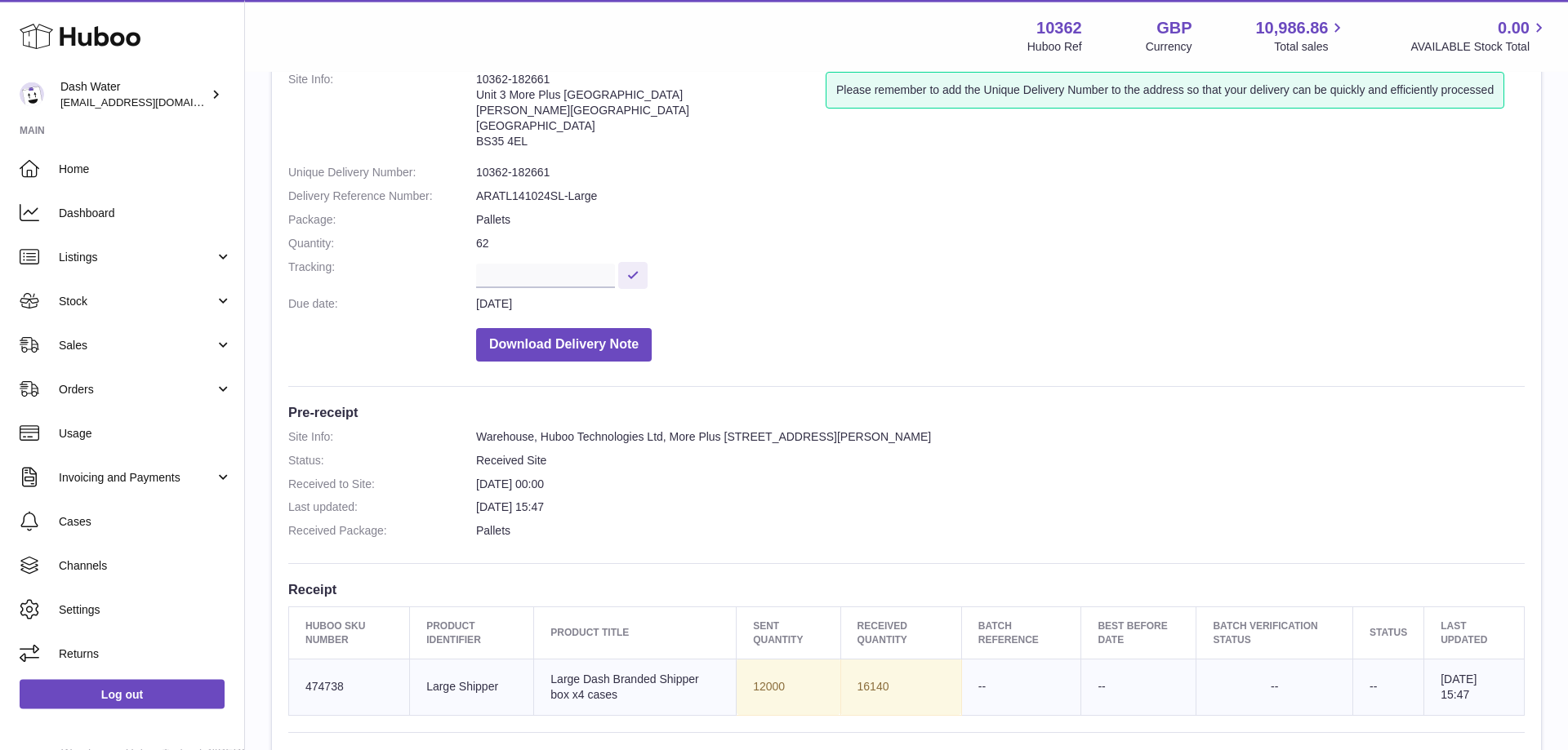
scroll to position [167, 0]
